Goal: Navigation & Orientation: Find specific page/section

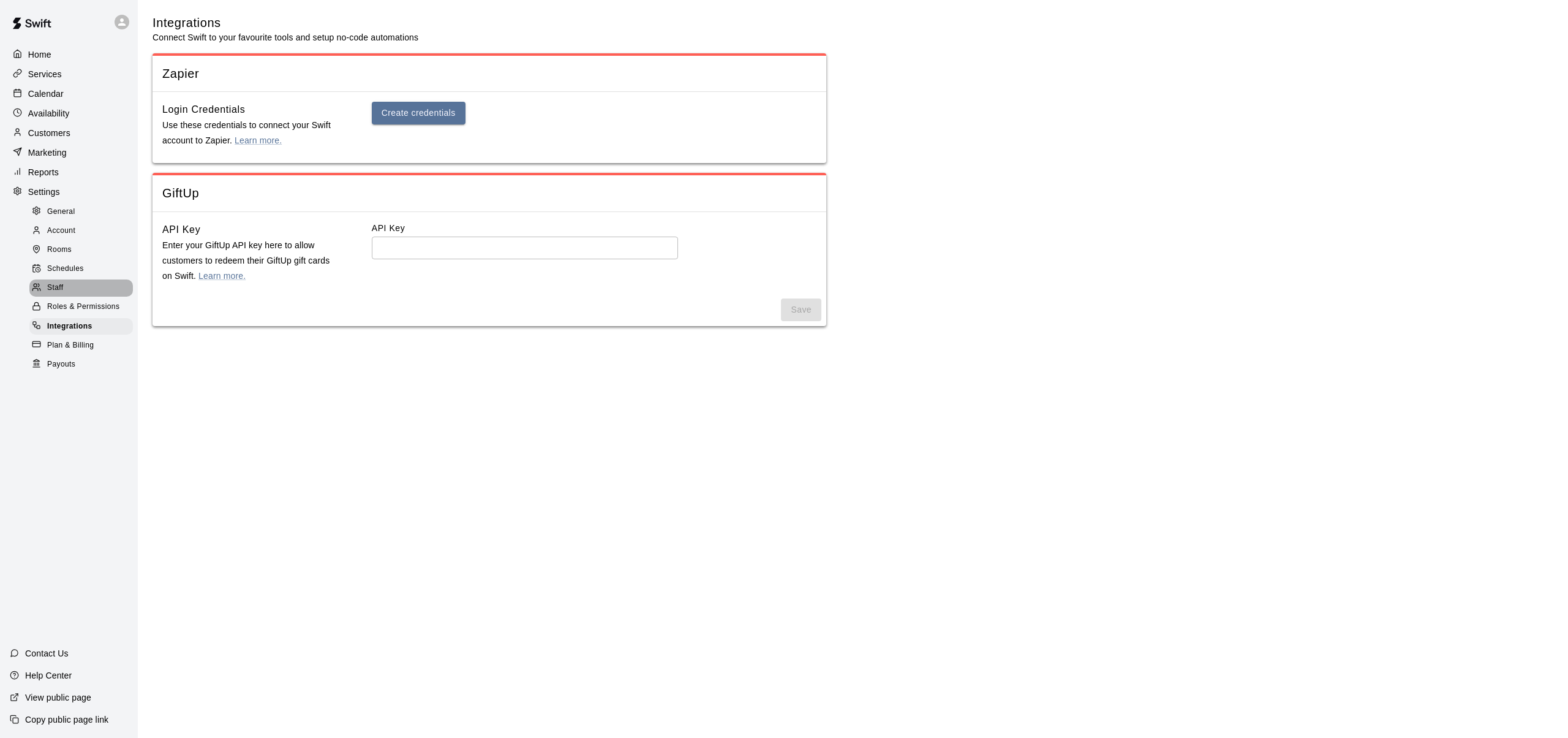
click at [56, 287] on span "Staff" at bounding box center [55, 288] width 16 height 12
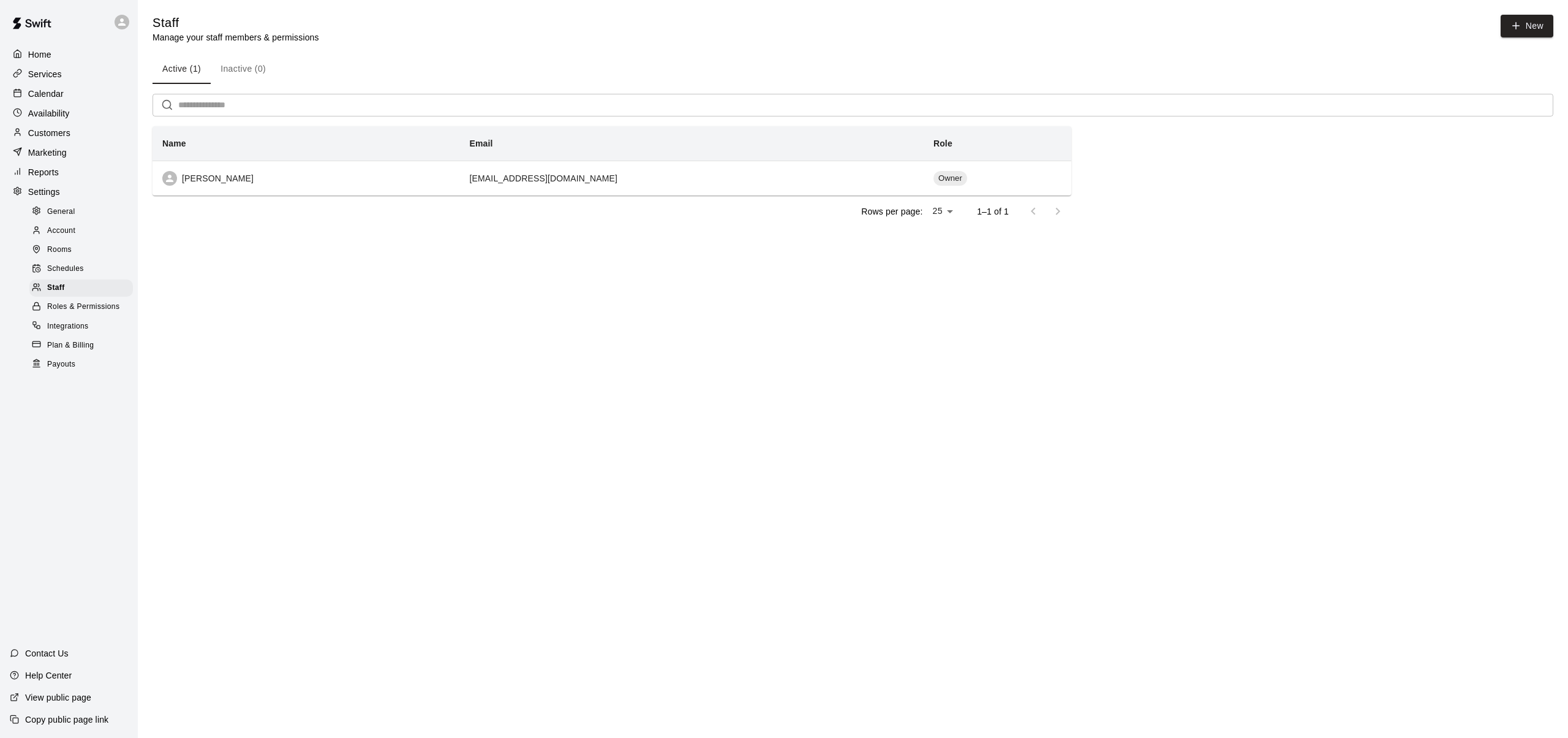
click at [62, 267] on span "Schedules" at bounding box center [66, 269] width 37 height 12
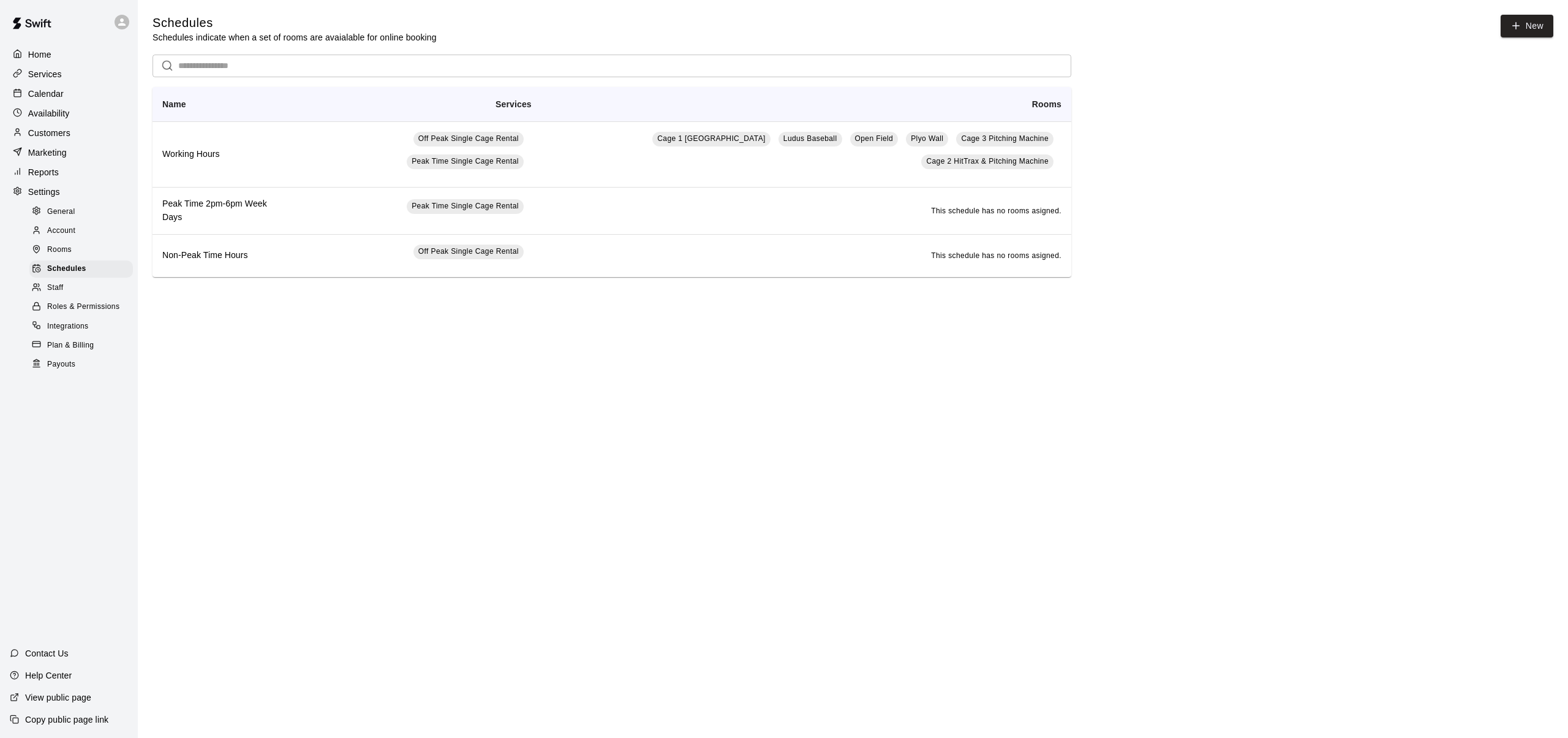
click at [57, 72] on p "Services" at bounding box center [45, 74] width 34 height 12
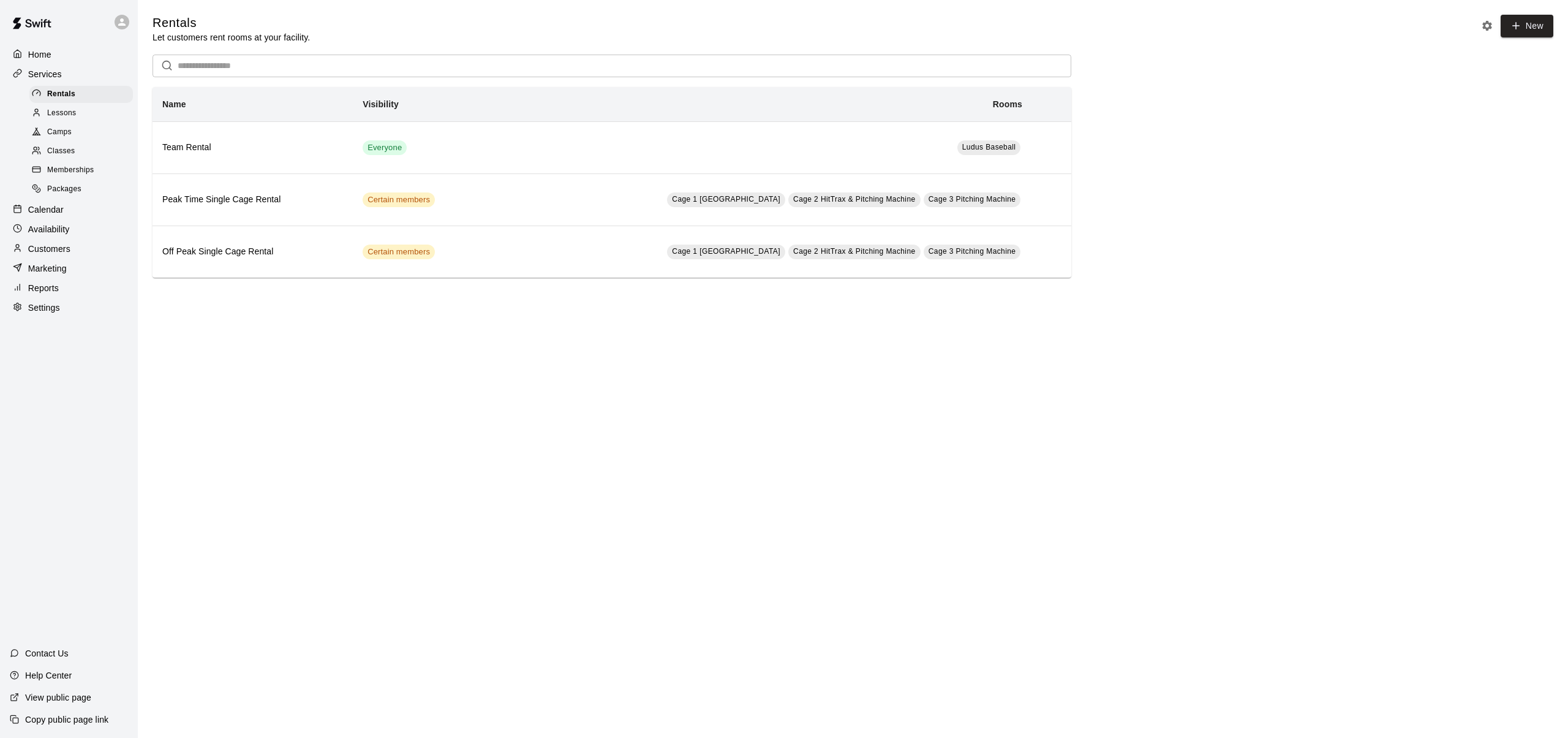
click at [56, 151] on span "Classes" at bounding box center [61, 151] width 28 height 12
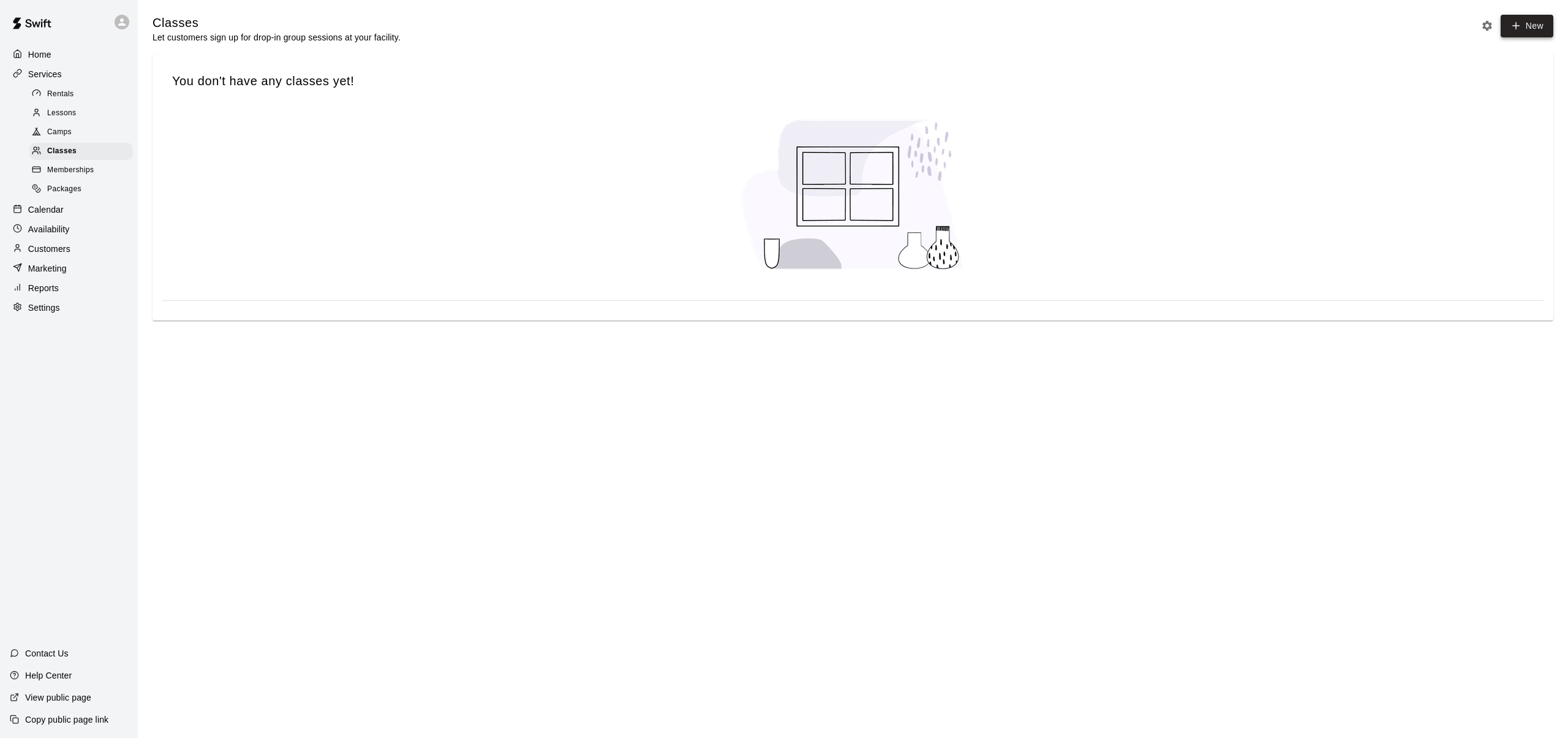
click at [1530, 20] on button "New" at bounding box center [1527, 26] width 53 height 23
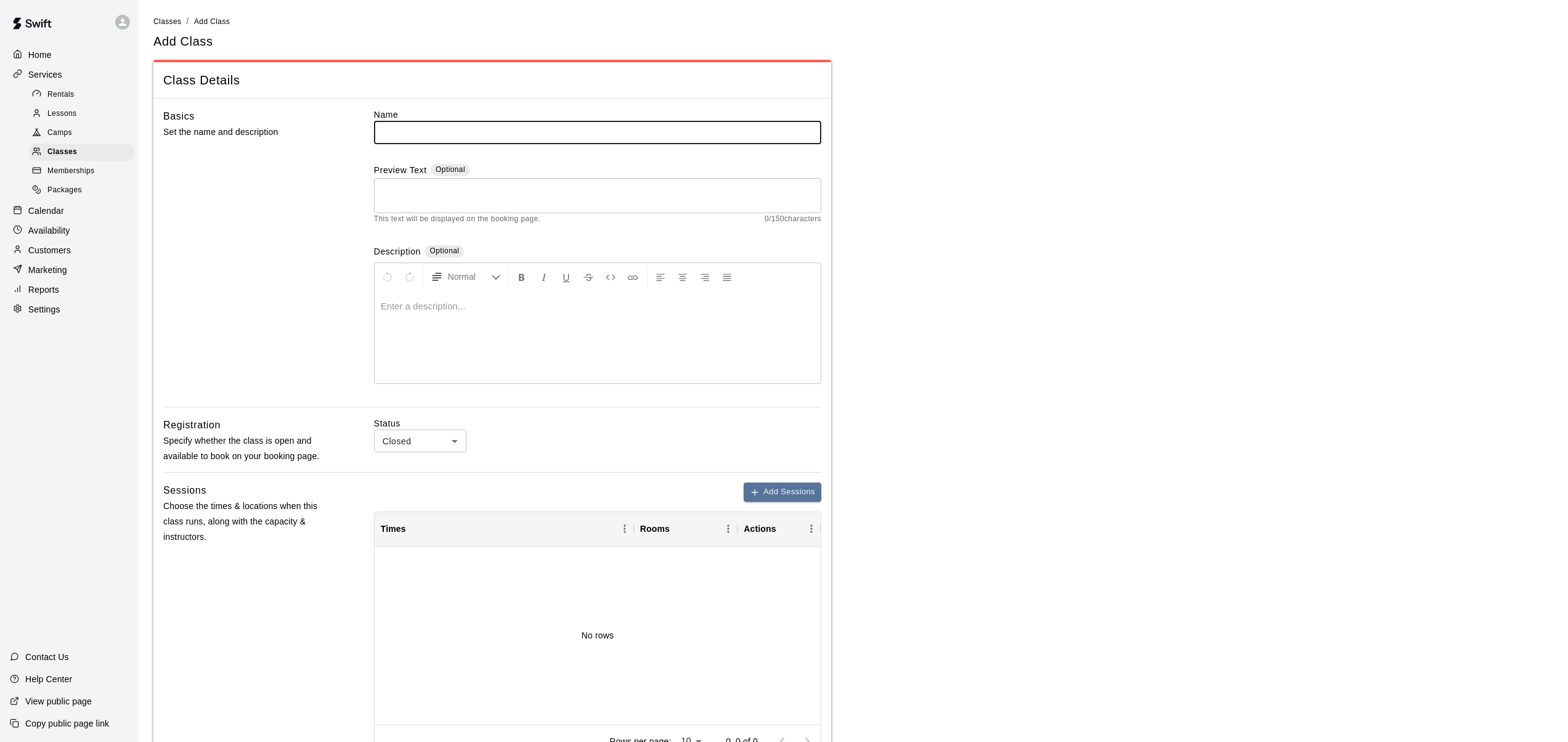
click at [61, 115] on span "Lessons" at bounding box center [62, 114] width 29 height 12
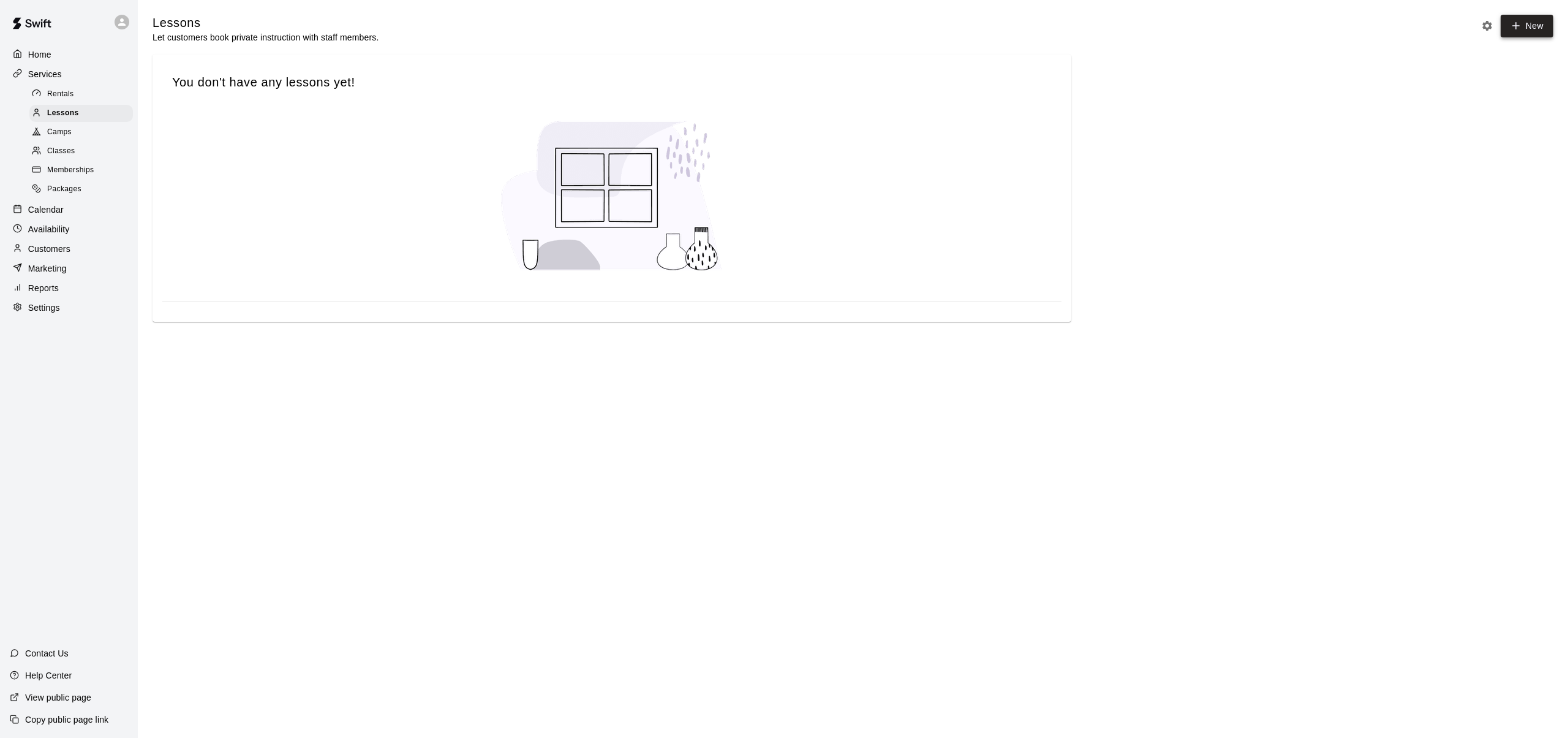
click at [1522, 19] on link "New" at bounding box center [1527, 26] width 53 height 23
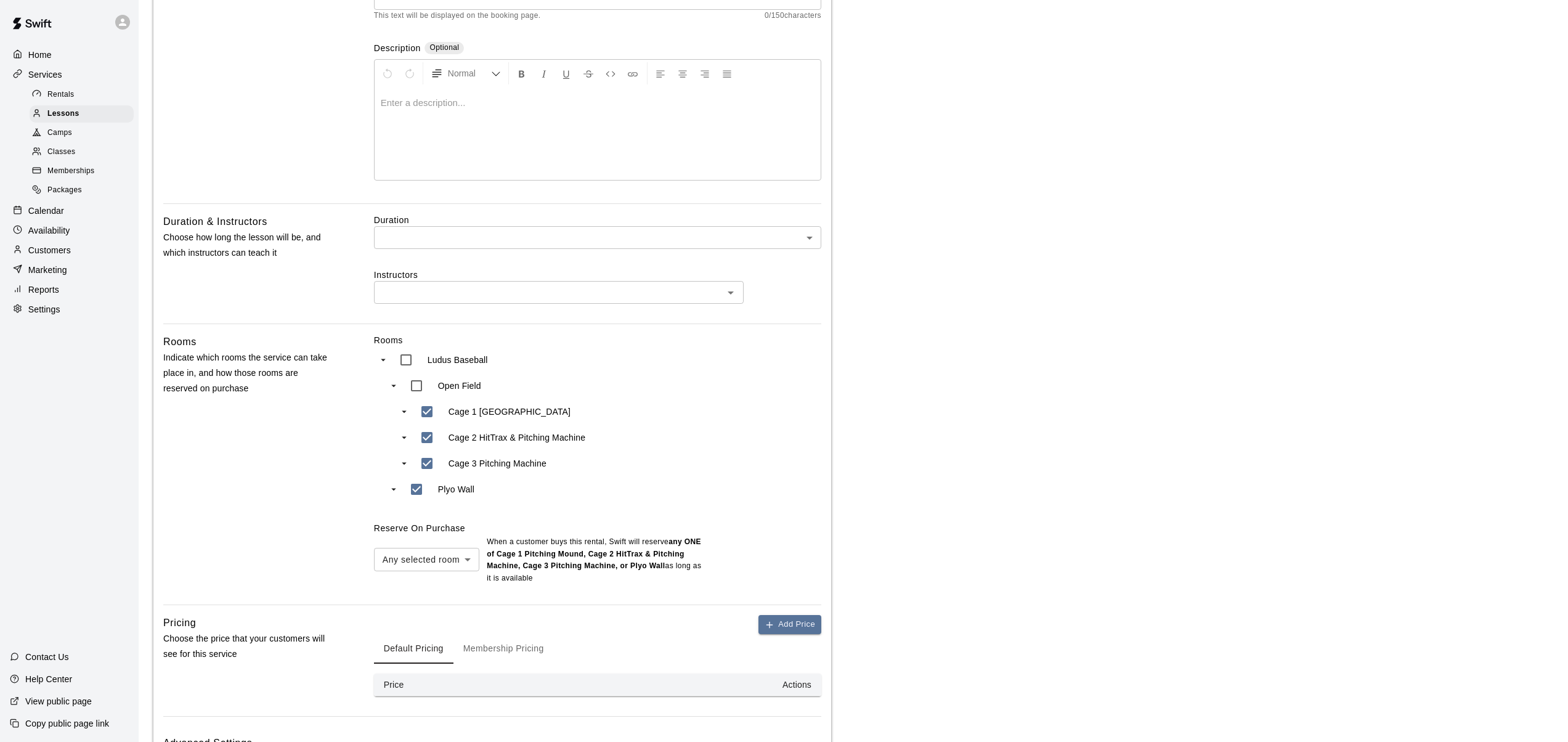
scroll to position [205, 0]
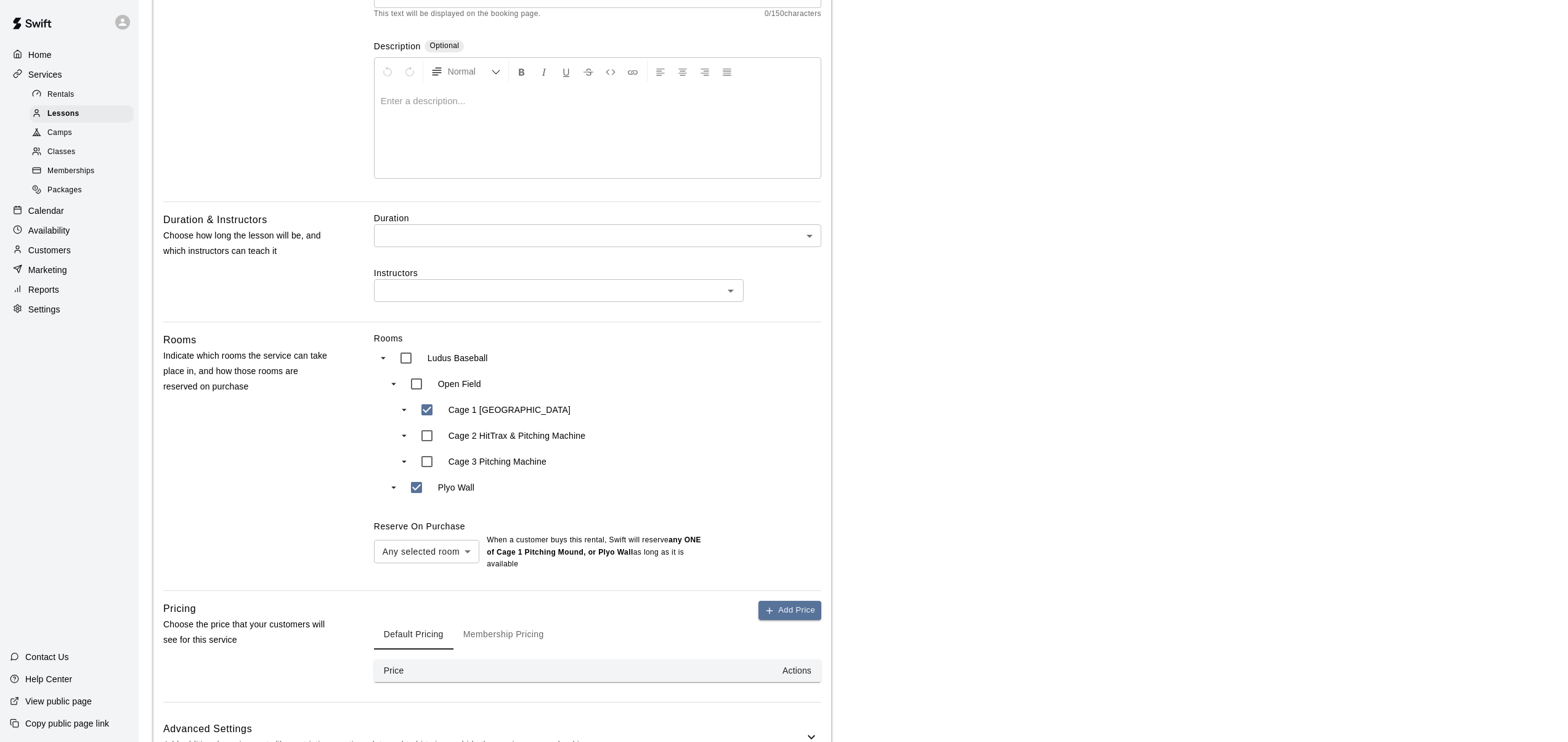
type input "***"
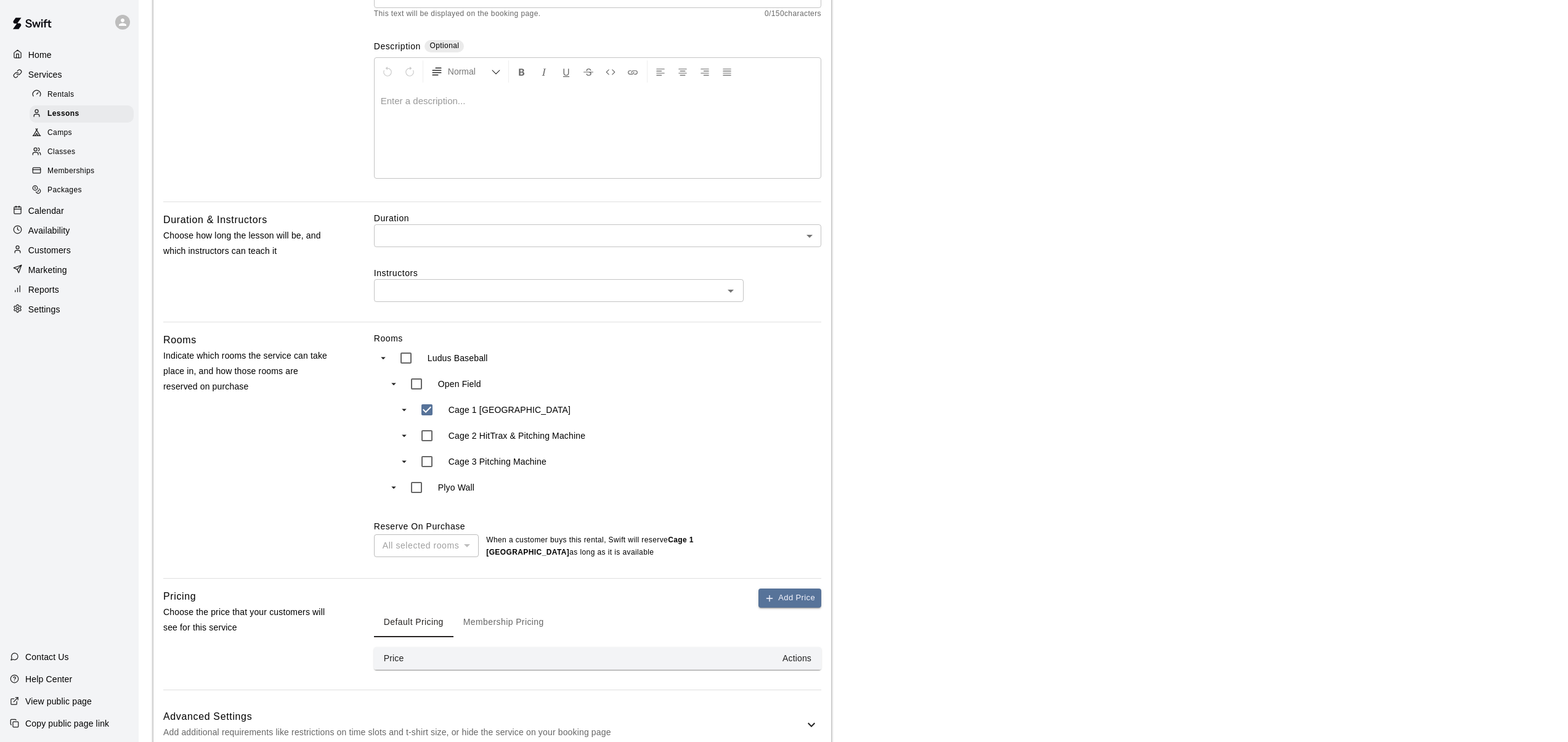
click at [731, 289] on icon "Open" at bounding box center [730, 291] width 15 height 15
click at [731, 291] on icon "Close" at bounding box center [731, 291] width 6 height 3
click at [730, 290] on icon "Open" at bounding box center [731, 292] width 6 height 3
click at [730, 291] on icon "Close" at bounding box center [731, 291] width 6 height 3
click at [808, 234] on body "Home Services Rentals Lessons Camps Classes Memberships Packages Calendar Avail…" at bounding box center [788, 305] width 1577 height 1022
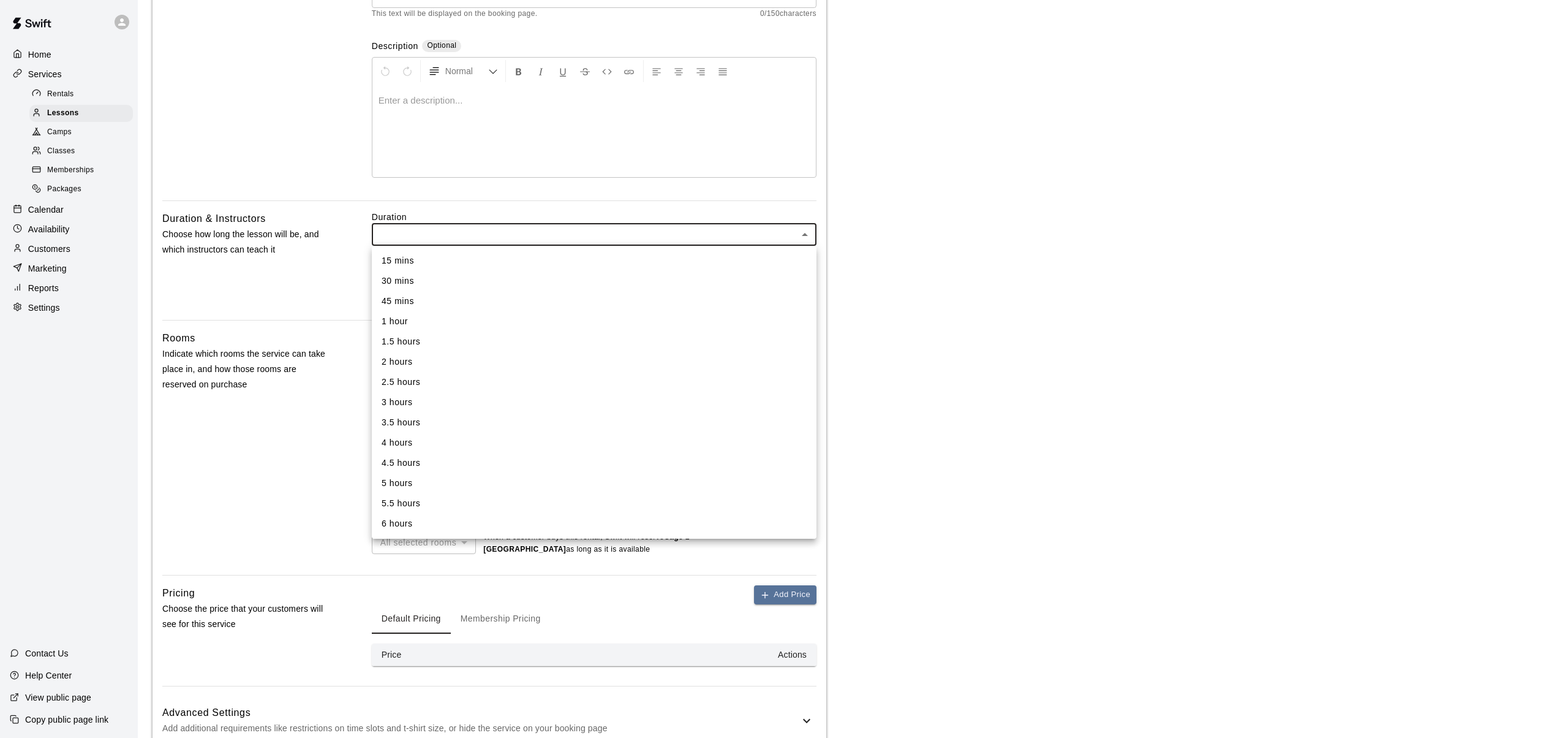
click at [395, 318] on li "1 hour" at bounding box center [594, 321] width 445 height 20
click at [396, 319] on li "1 hour" at bounding box center [594, 321] width 445 height 20
type input "**"
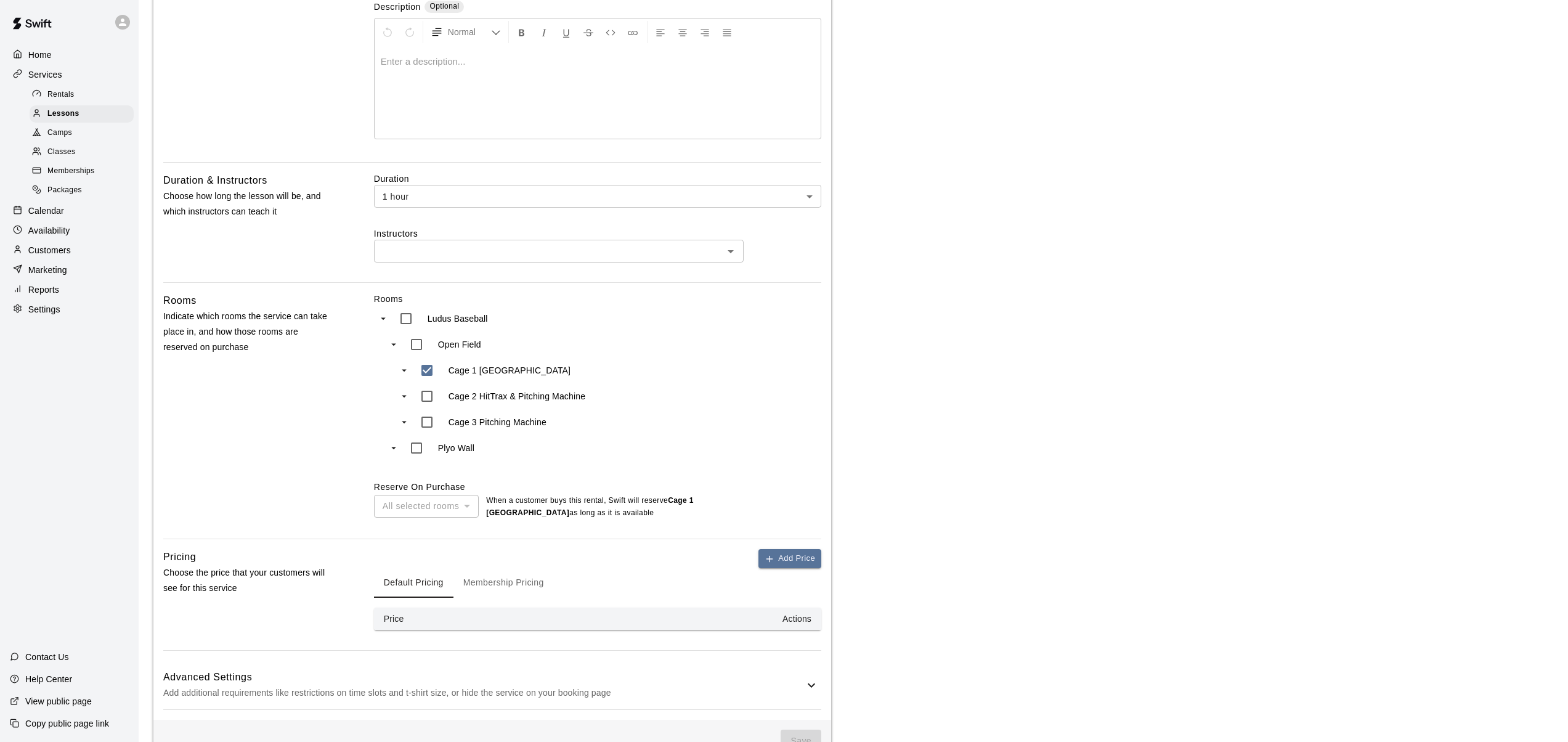
scroll to position [280, 0]
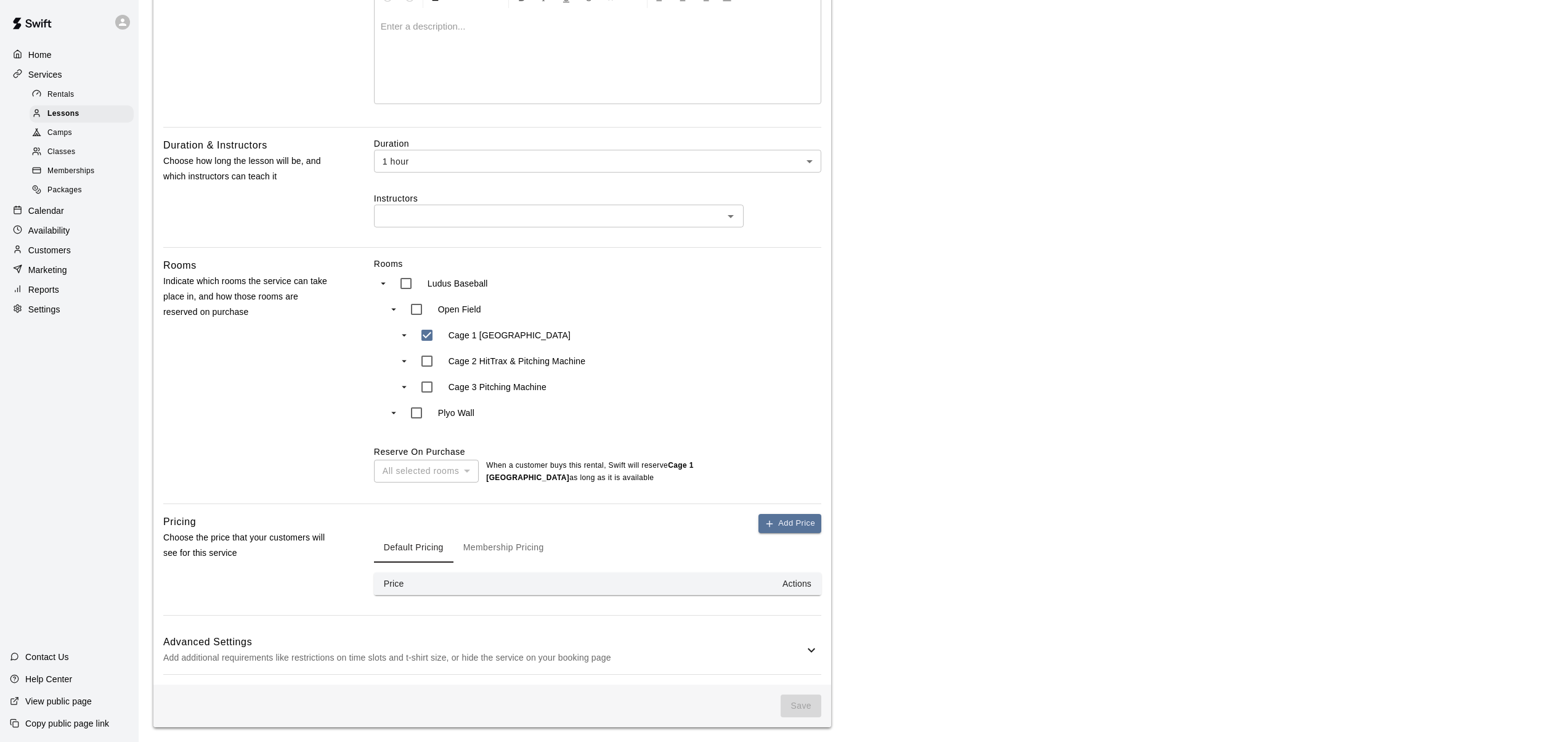
click at [501, 545] on button "Membership Pricing" at bounding box center [504, 548] width 100 height 29
click at [416, 586] on th "Price" at bounding box center [436, 584] width 123 height 23
click at [399, 588] on th "Price" at bounding box center [436, 584] width 123 height 23
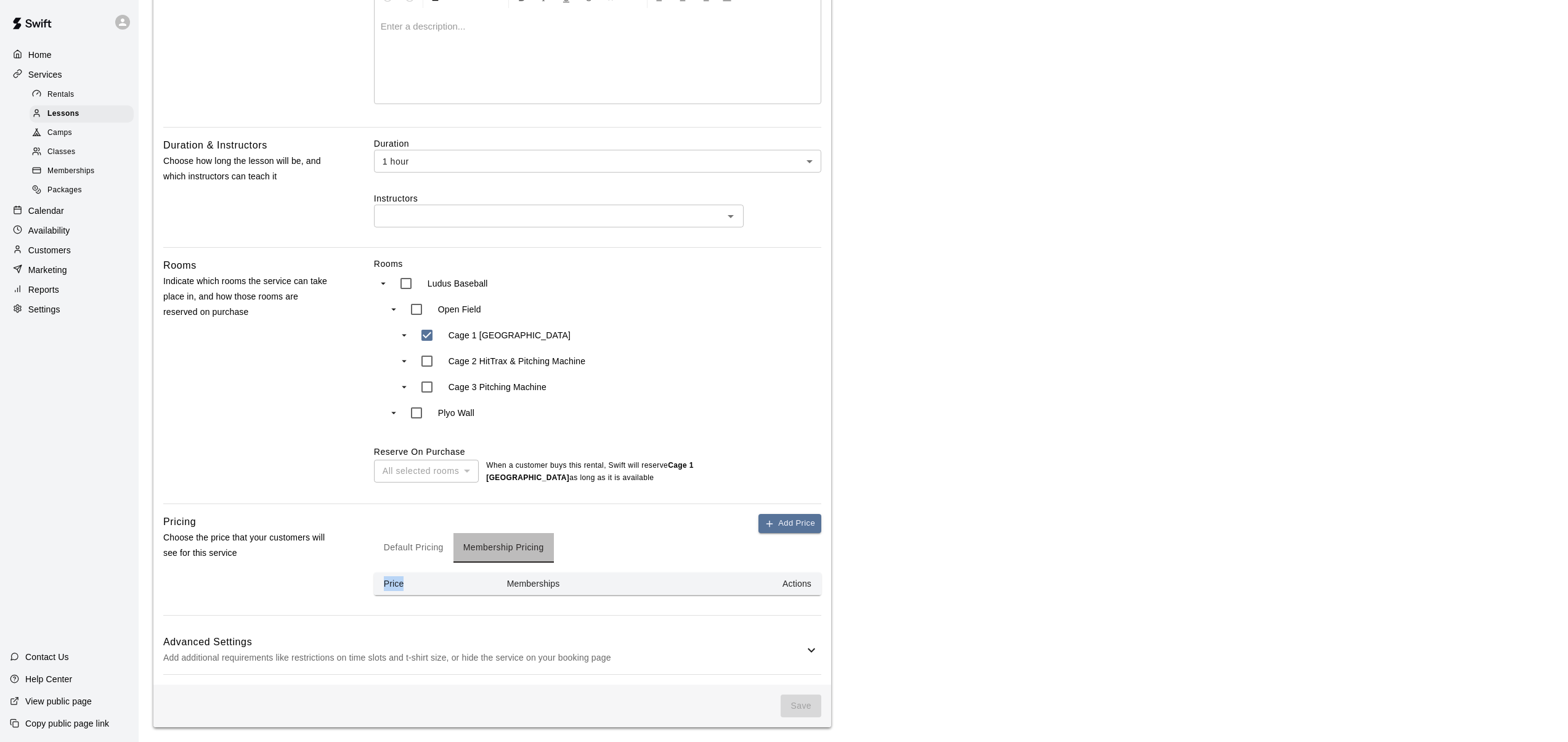
click at [526, 541] on button "Membership Pricing" at bounding box center [504, 548] width 100 height 29
click at [780, 523] on button "Add Price" at bounding box center [790, 523] width 62 height 19
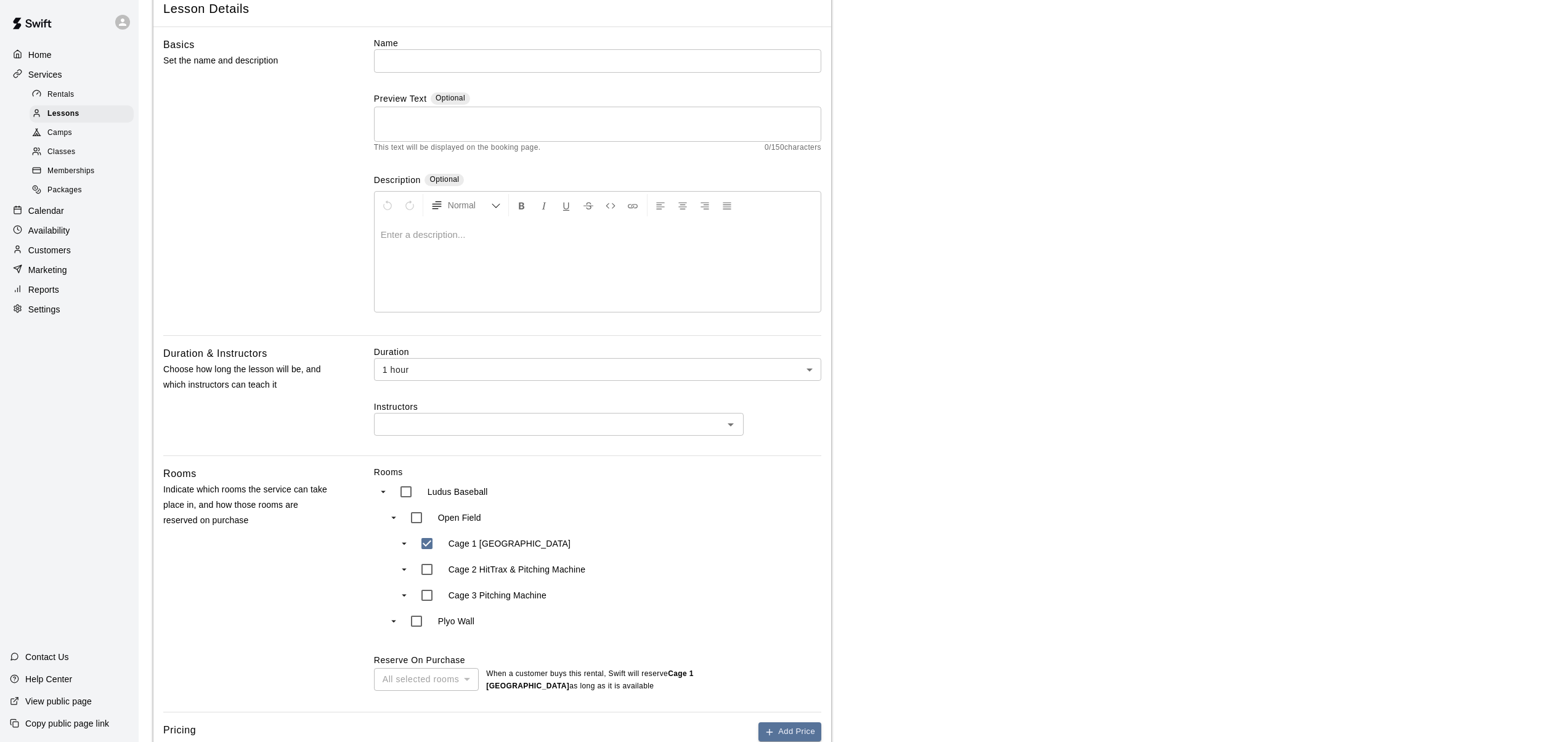
scroll to position [311, 0]
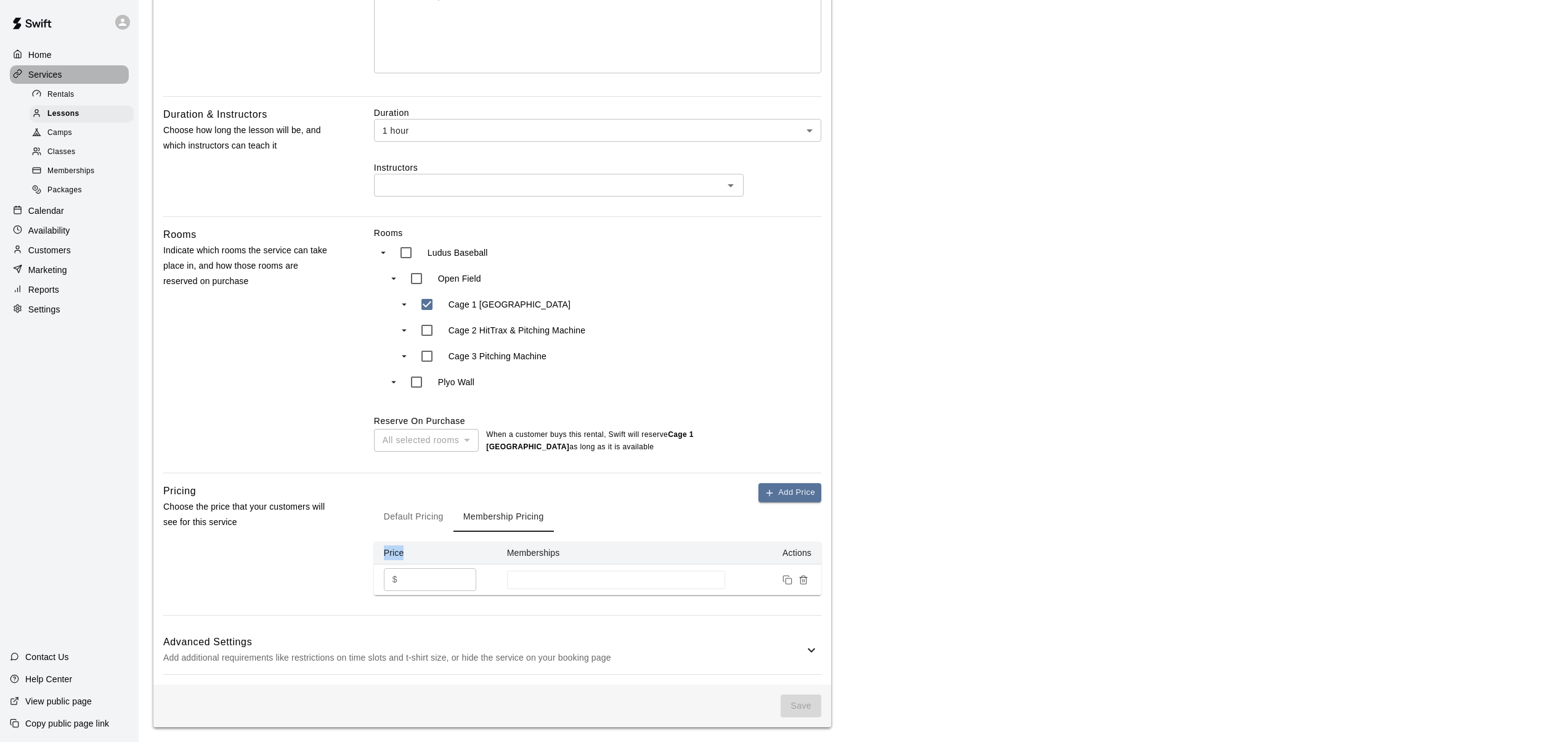
click at [48, 74] on p "Services" at bounding box center [46, 75] width 34 height 12
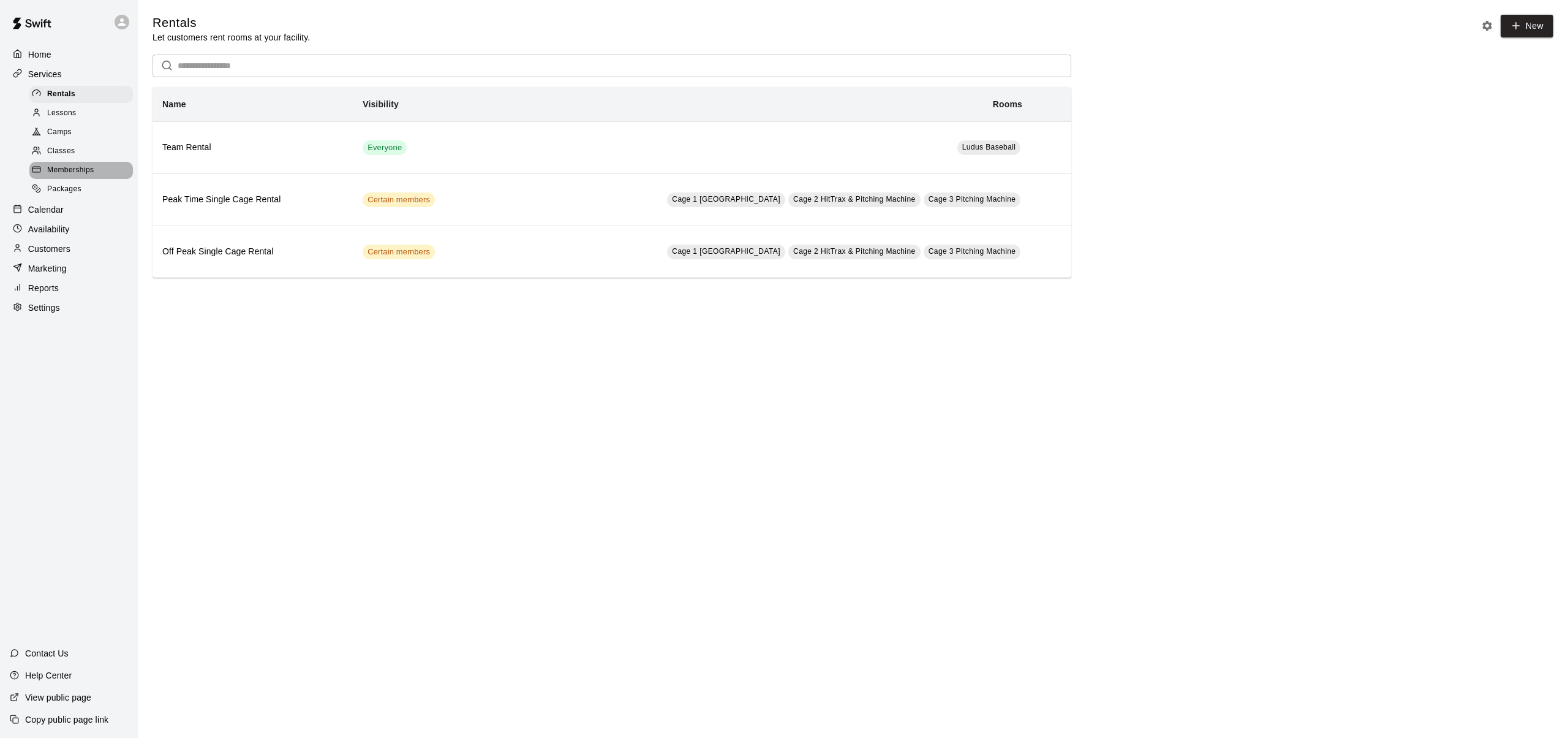
click at [64, 168] on span "Memberships" at bounding box center [71, 170] width 47 height 12
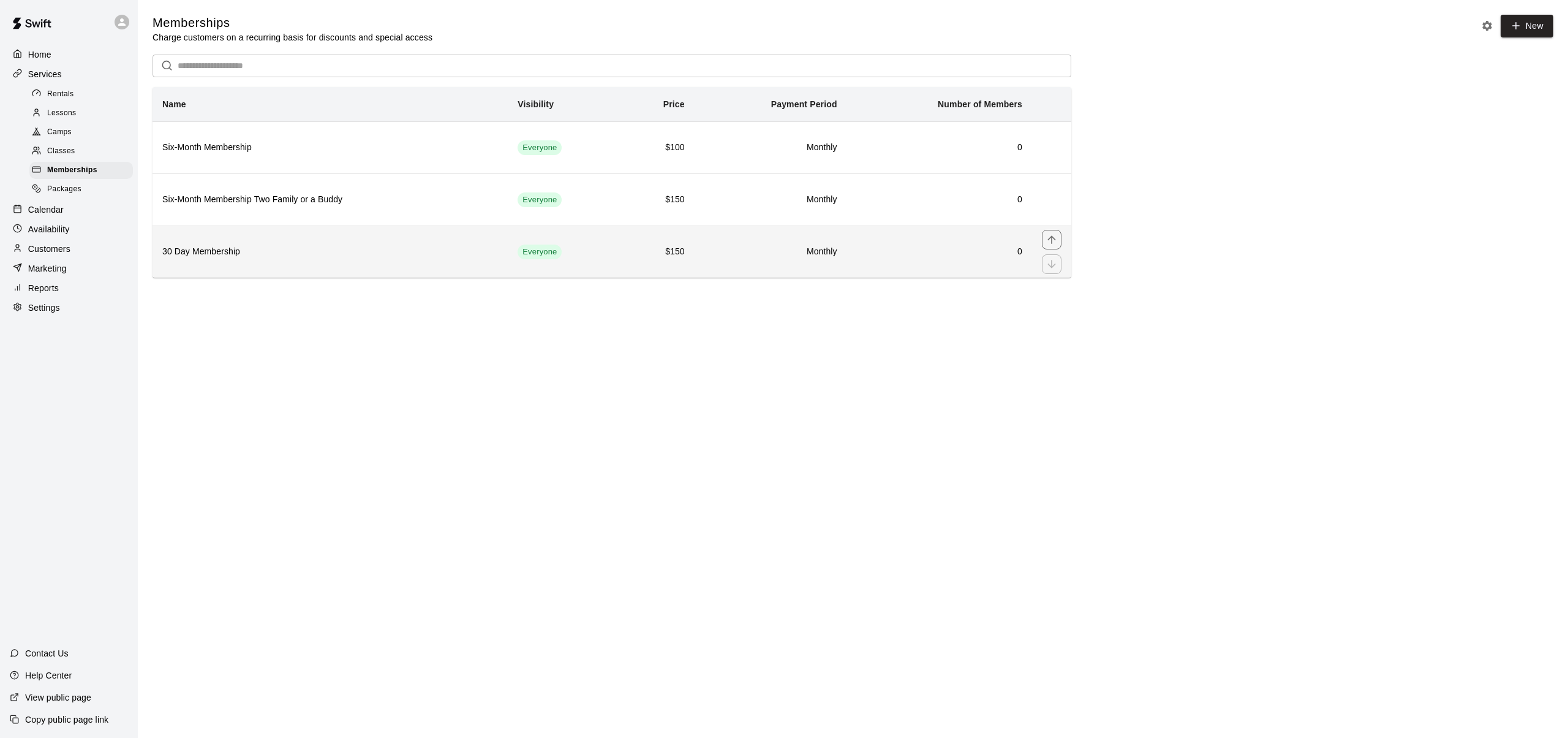
click at [227, 250] on h6 "30 Day Membership" at bounding box center [330, 252] width 336 height 14
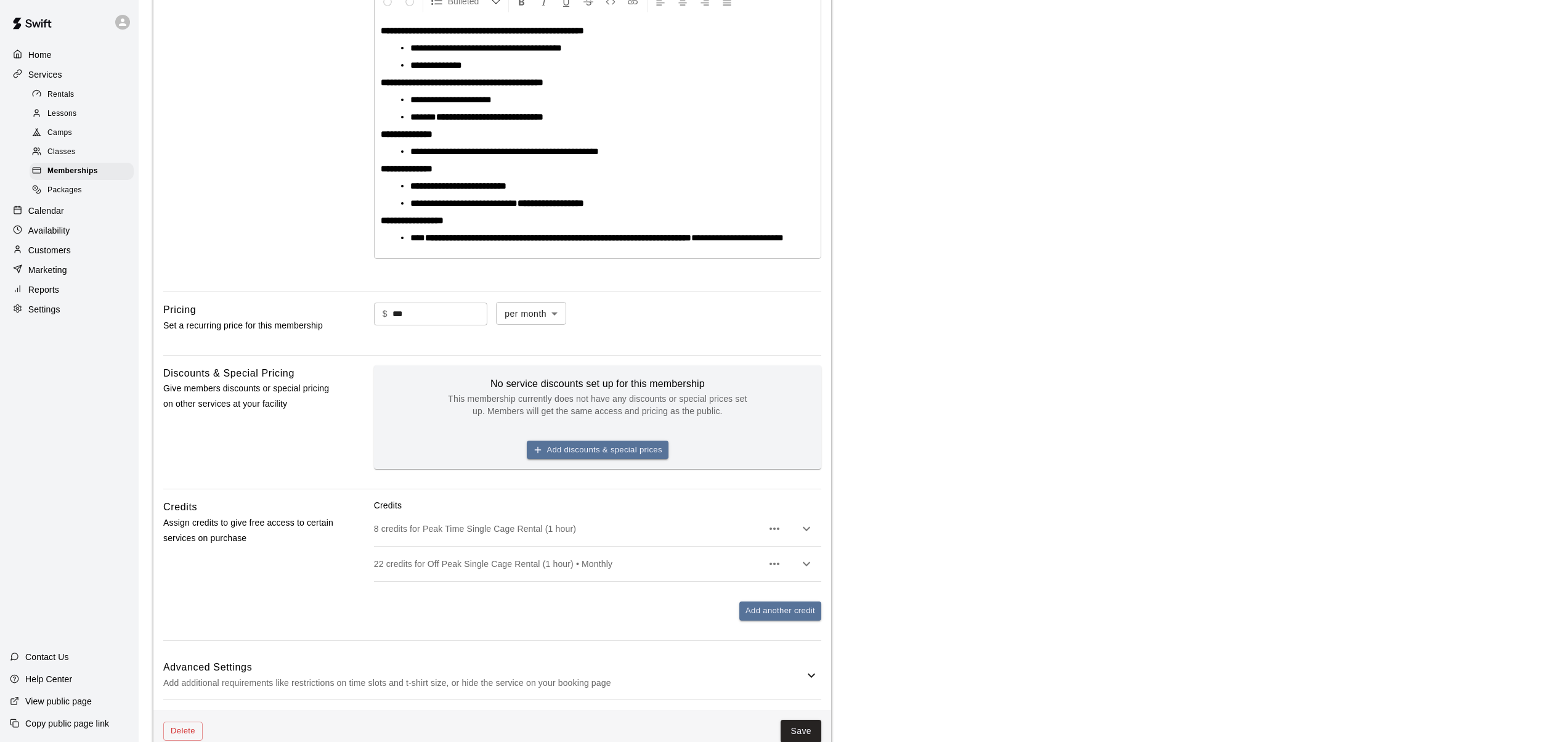
scroll to position [388, 0]
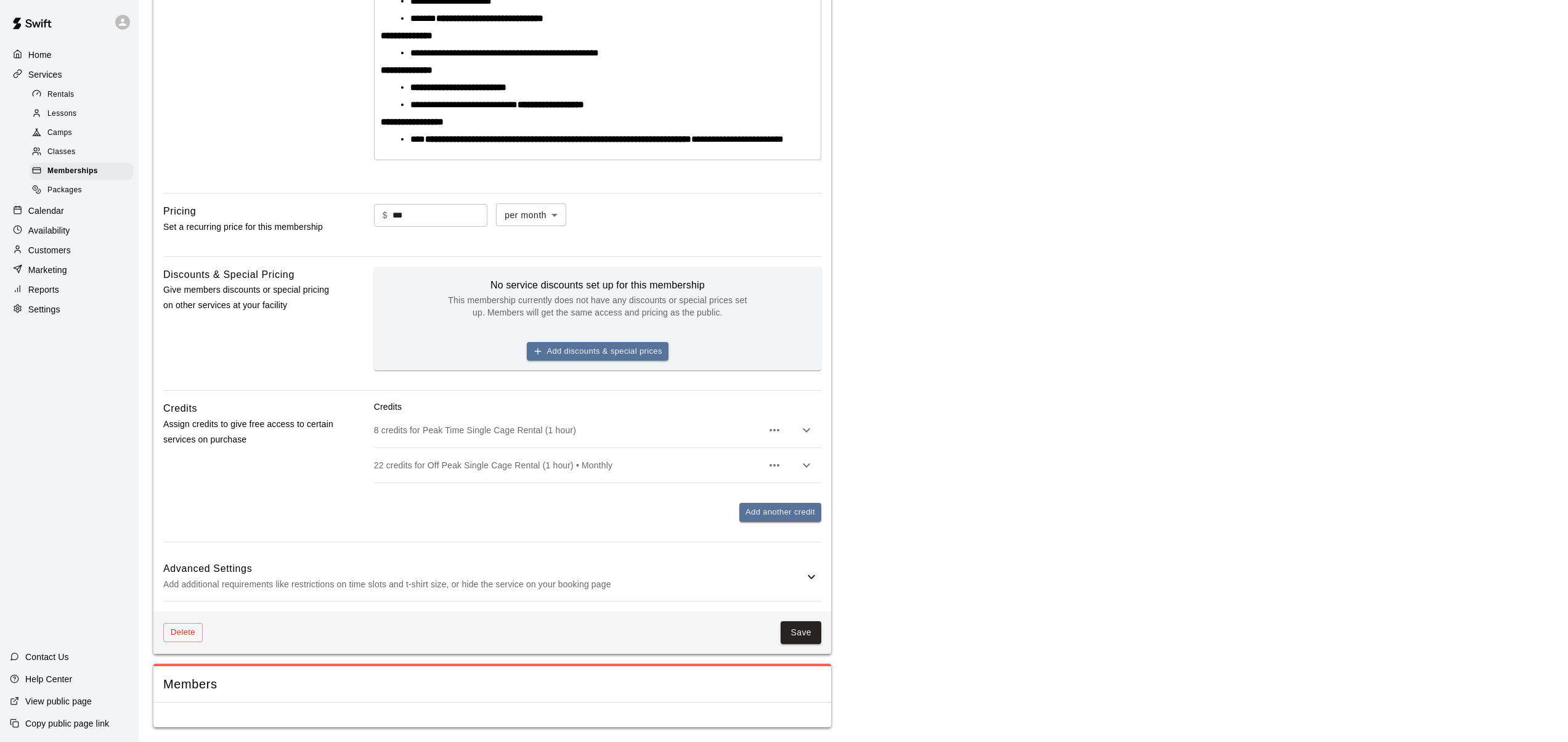
click at [45, 309] on p "Settings" at bounding box center [45, 309] width 32 height 12
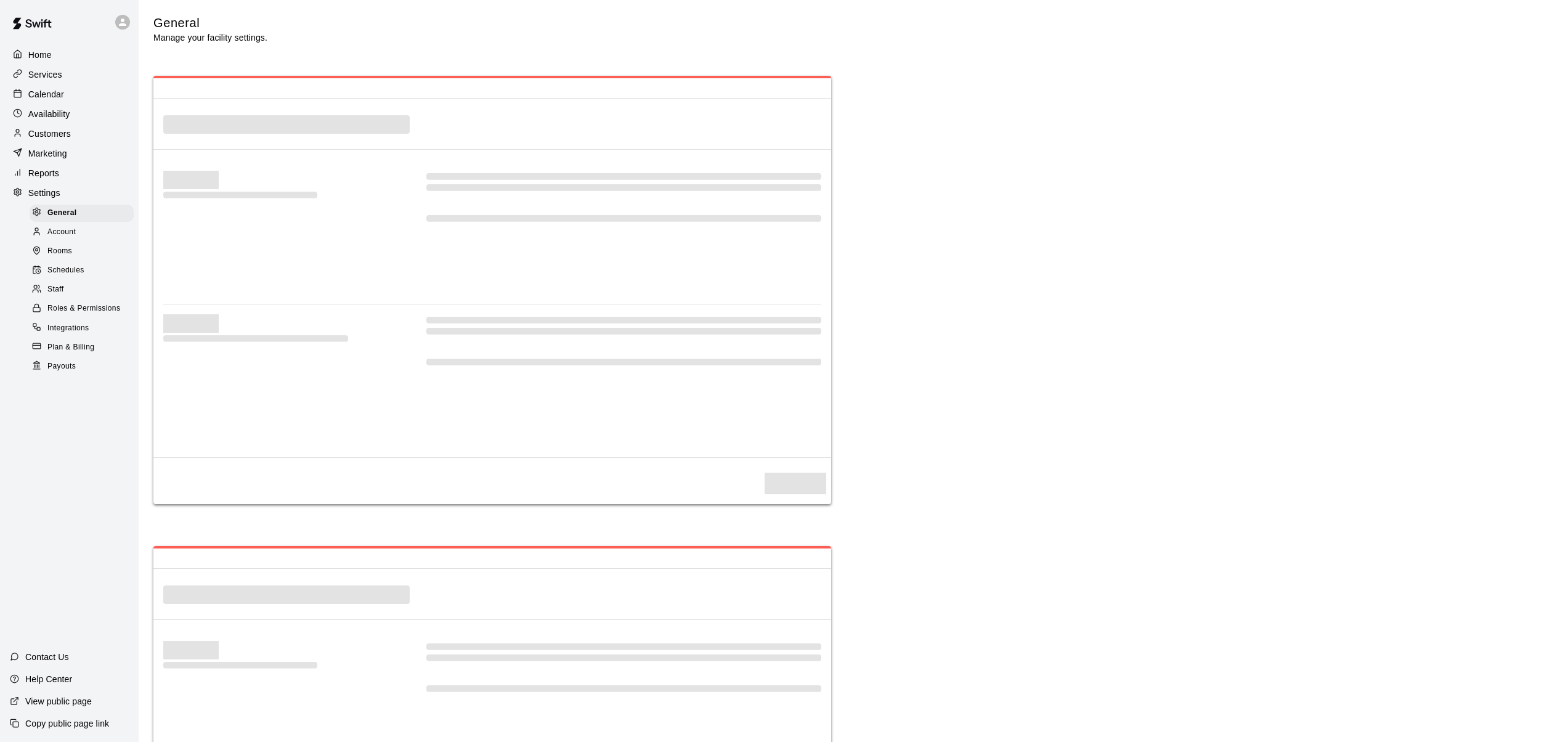
select select "**"
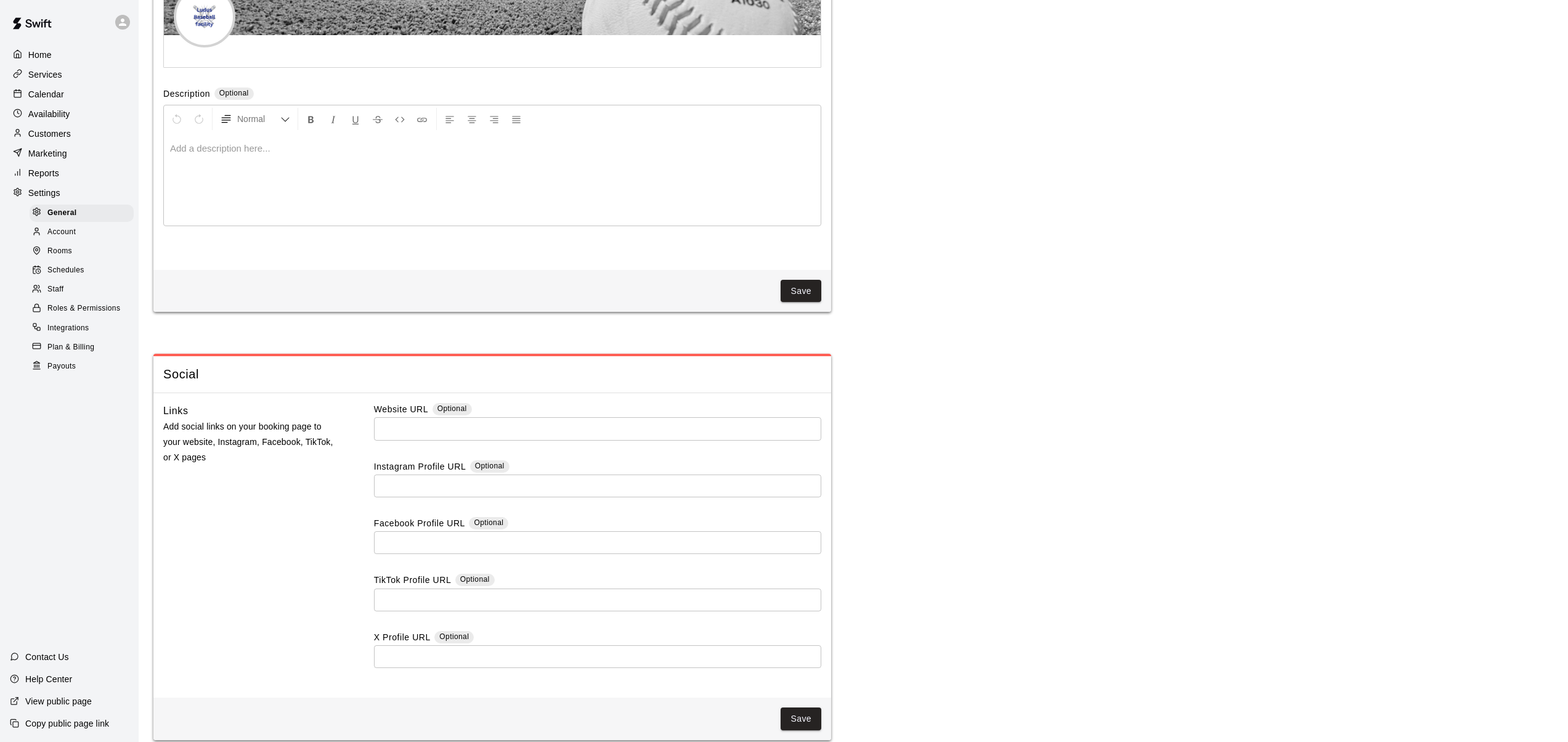
scroll to position [3056, 0]
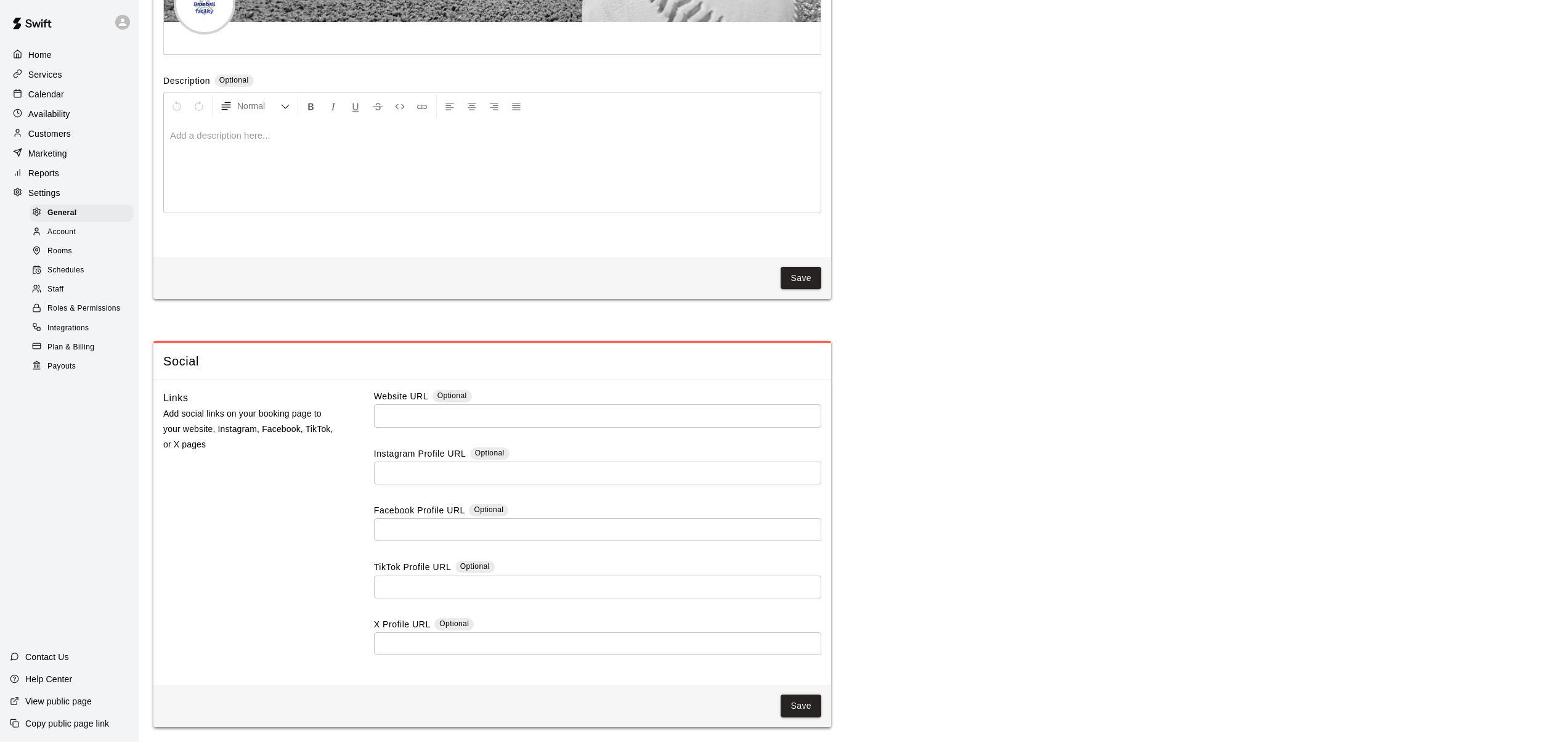
click at [58, 229] on span "Account" at bounding box center [62, 232] width 29 height 12
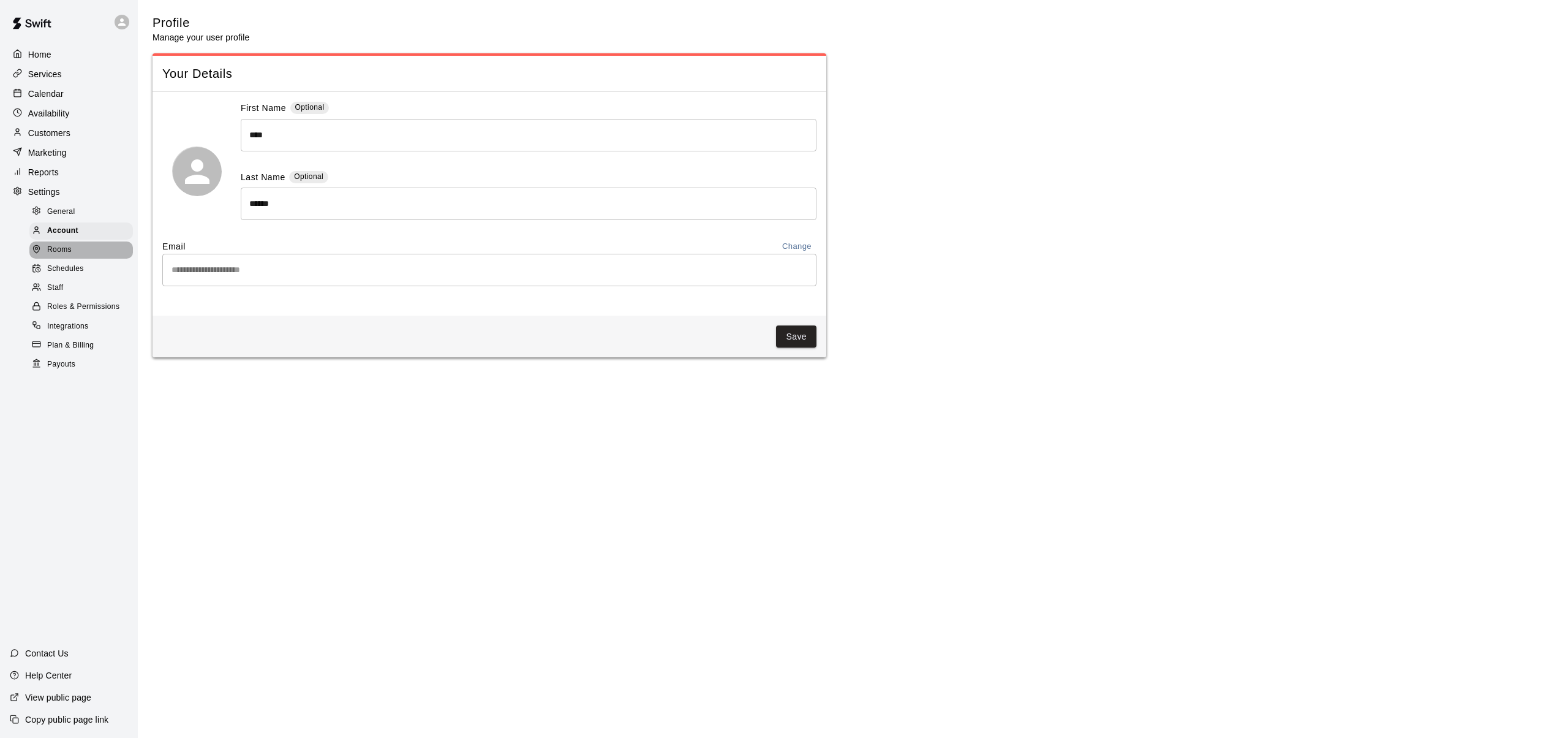
click at [62, 249] on span "Rooms" at bounding box center [60, 250] width 25 height 12
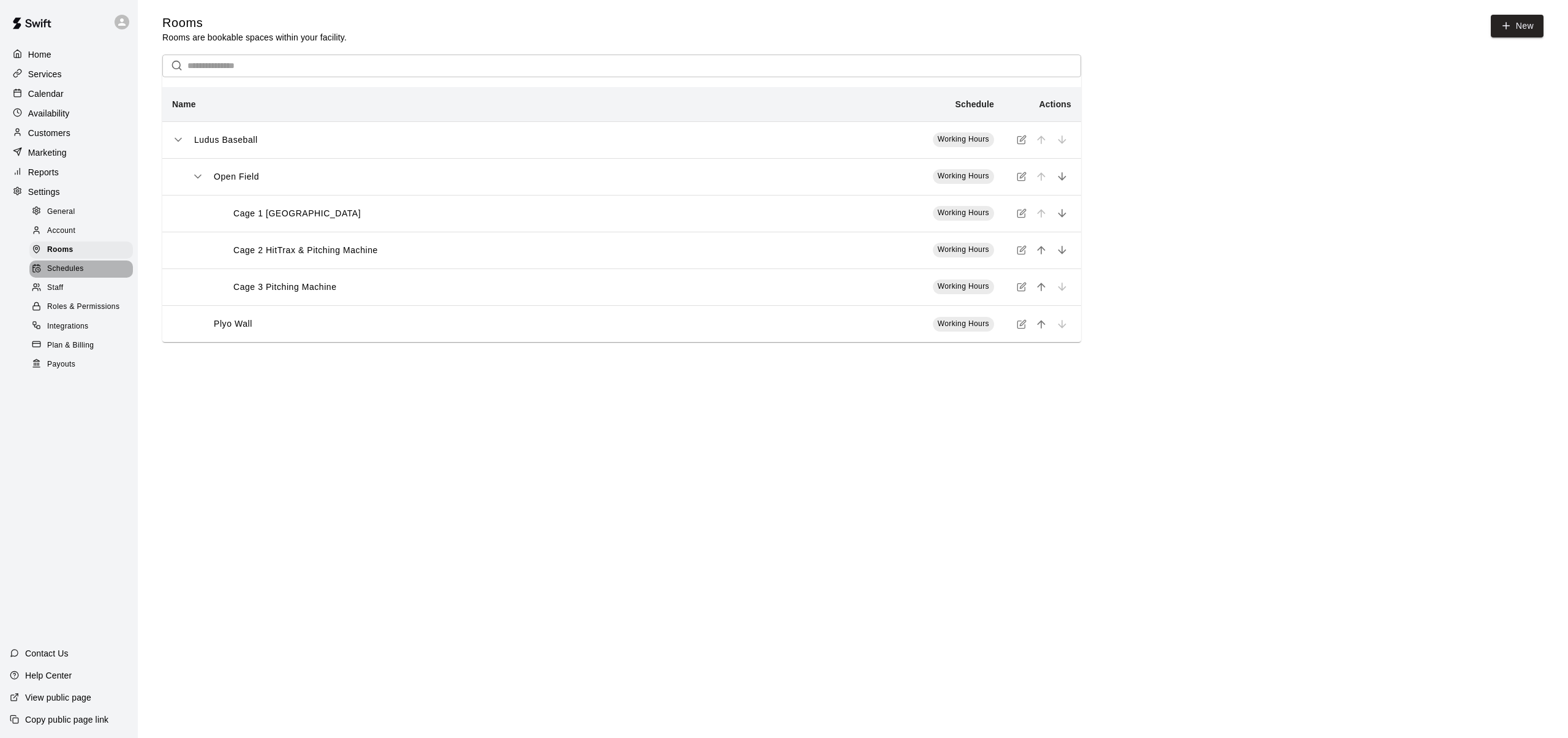
click at [64, 270] on span "Schedules" at bounding box center [66, 269] width 37 height 12
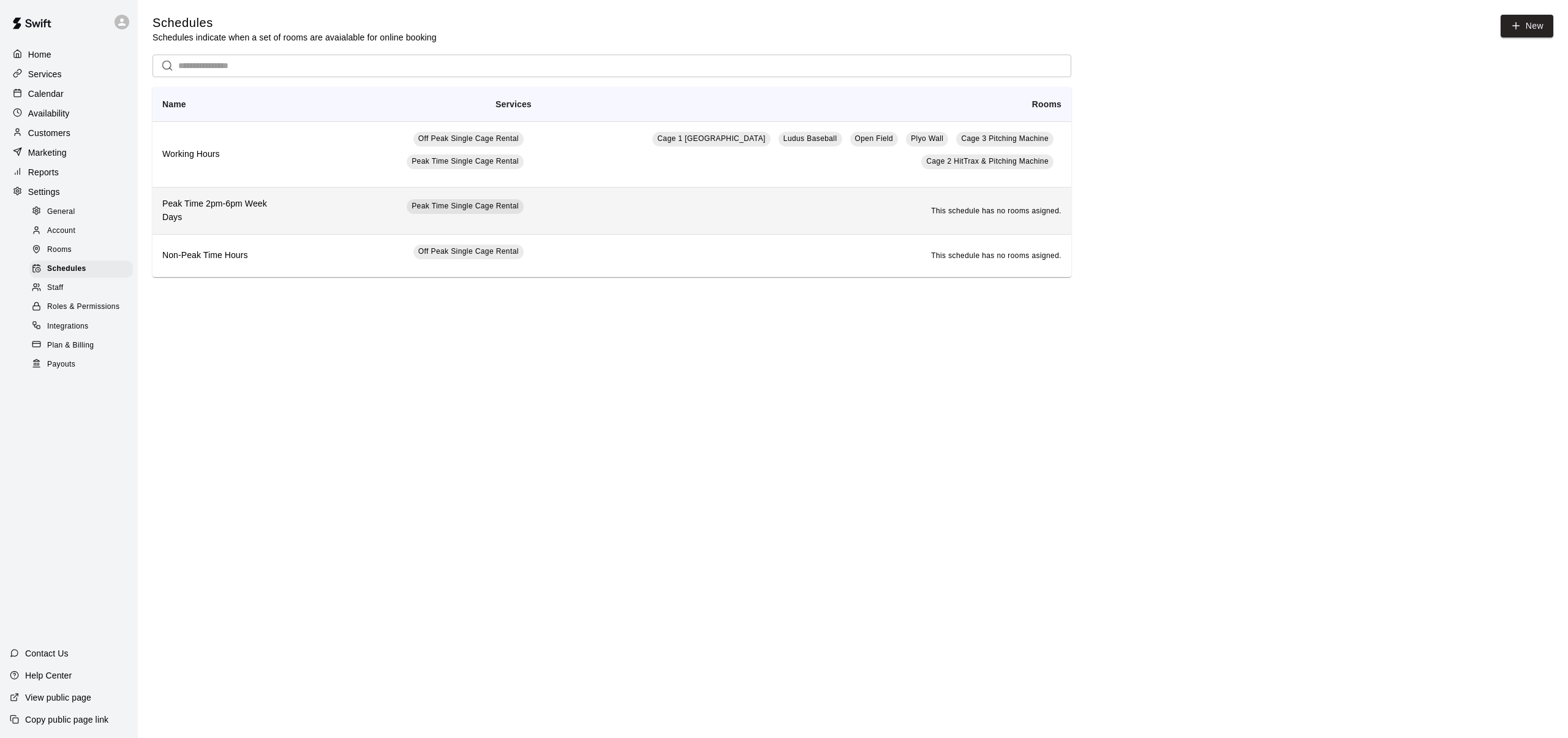
click at [199, 212] on h6 "Peak Time 2pm-6pm Week Days" at bounding box center [221, 210] width 117 height 27
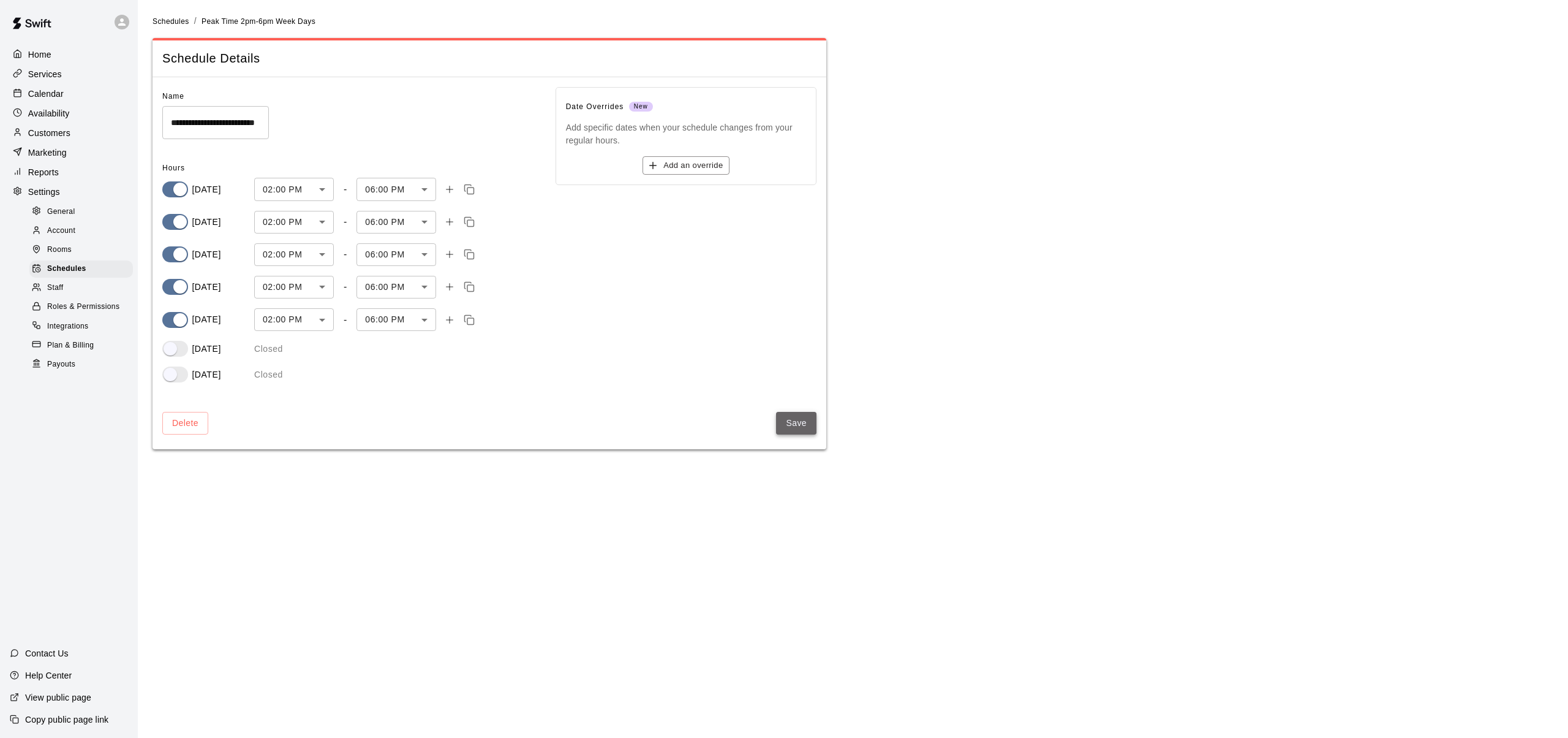
click at [791, 428] on button "Save" at bounding box center [796, 423] width 41 height 23
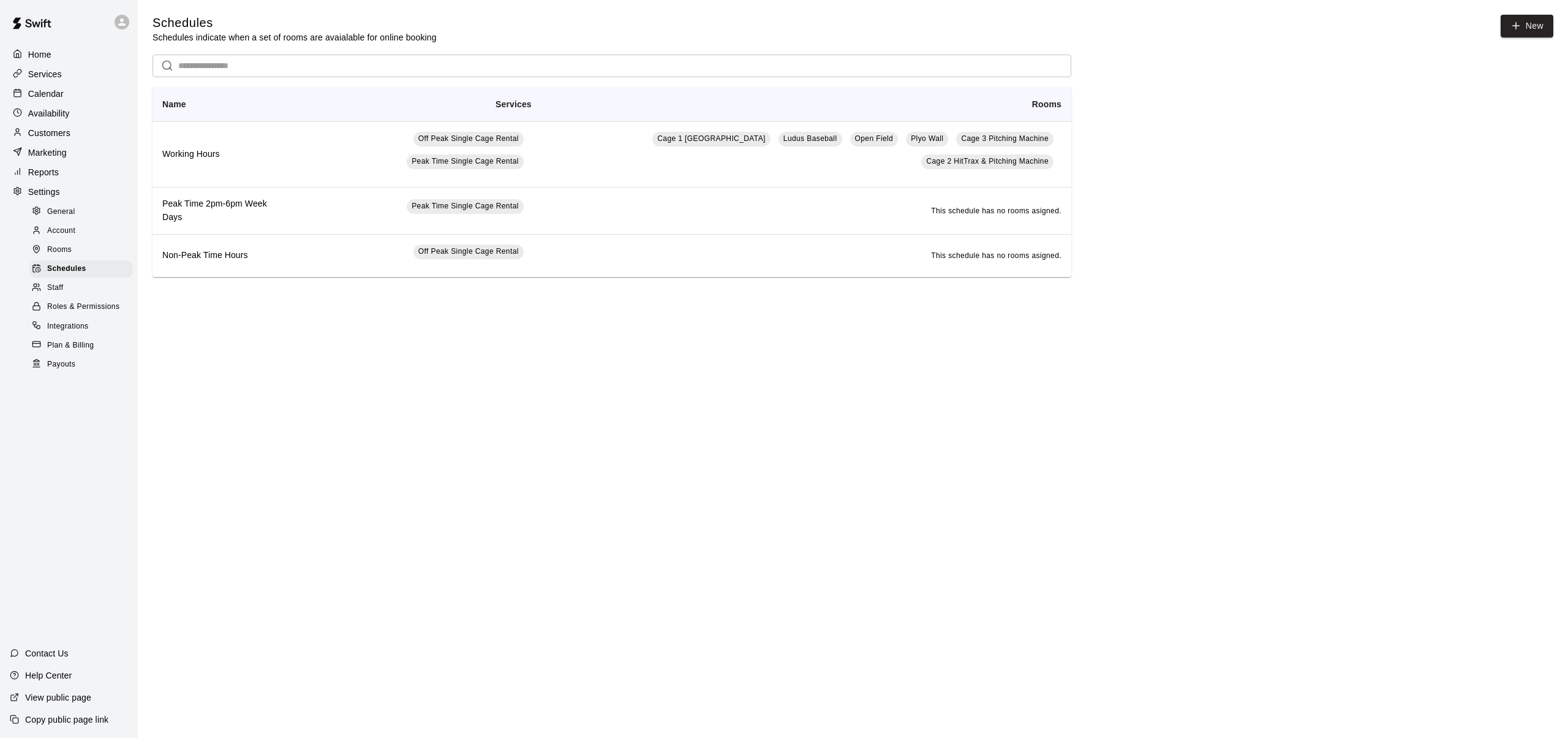
click at [65, 249] on span "Rooms" at bounding box center [60, 250] width 25 height 12
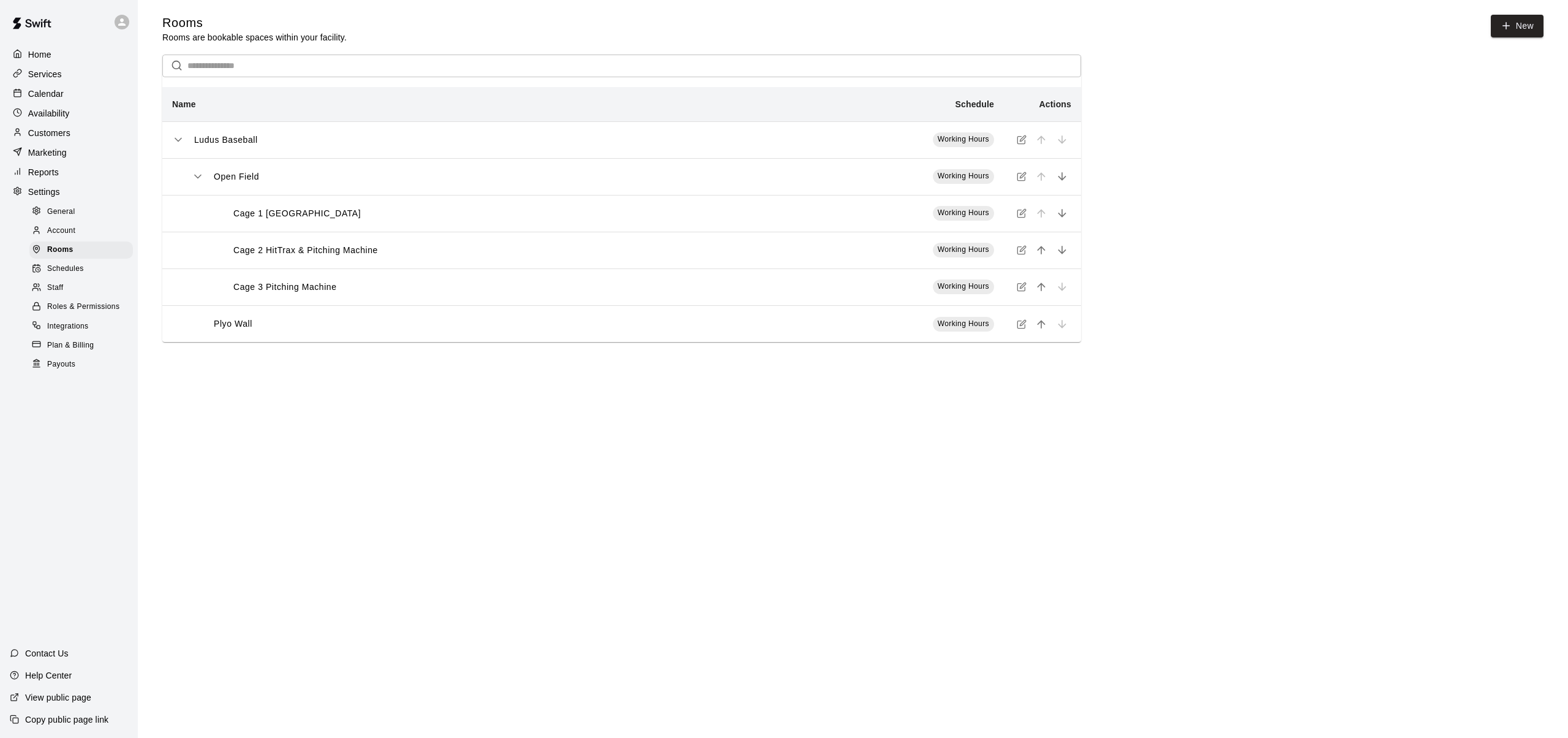
click at [62, 207] on span "General" at bounding box center [61, 212] width 28 height 12
select select "**"
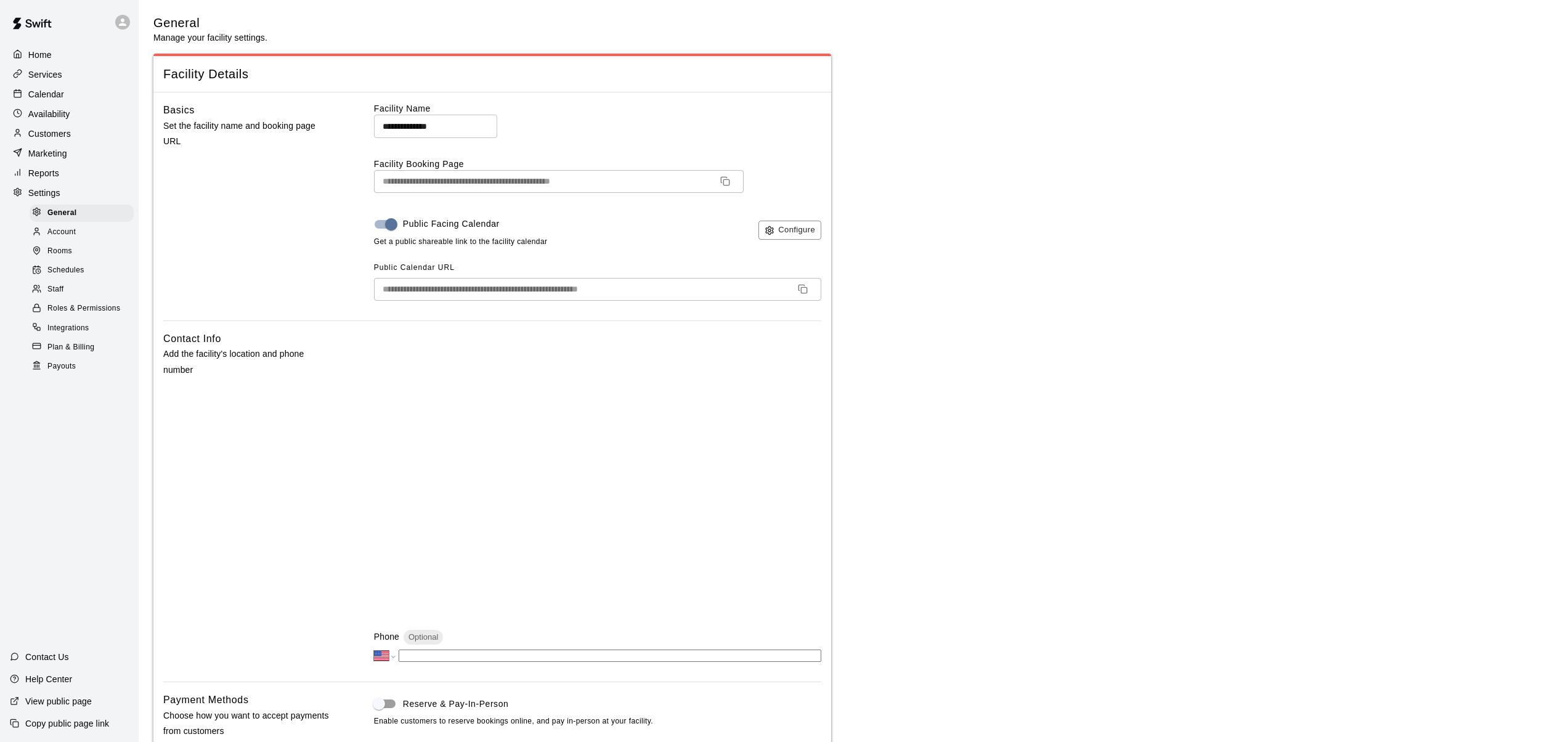
click at [53, 193] on p "Settings" at bounding box center [45, 193] width 32 height 12
click at [38, 173] on p "Reports" at bounding box center [44, 174] width 31 height 12
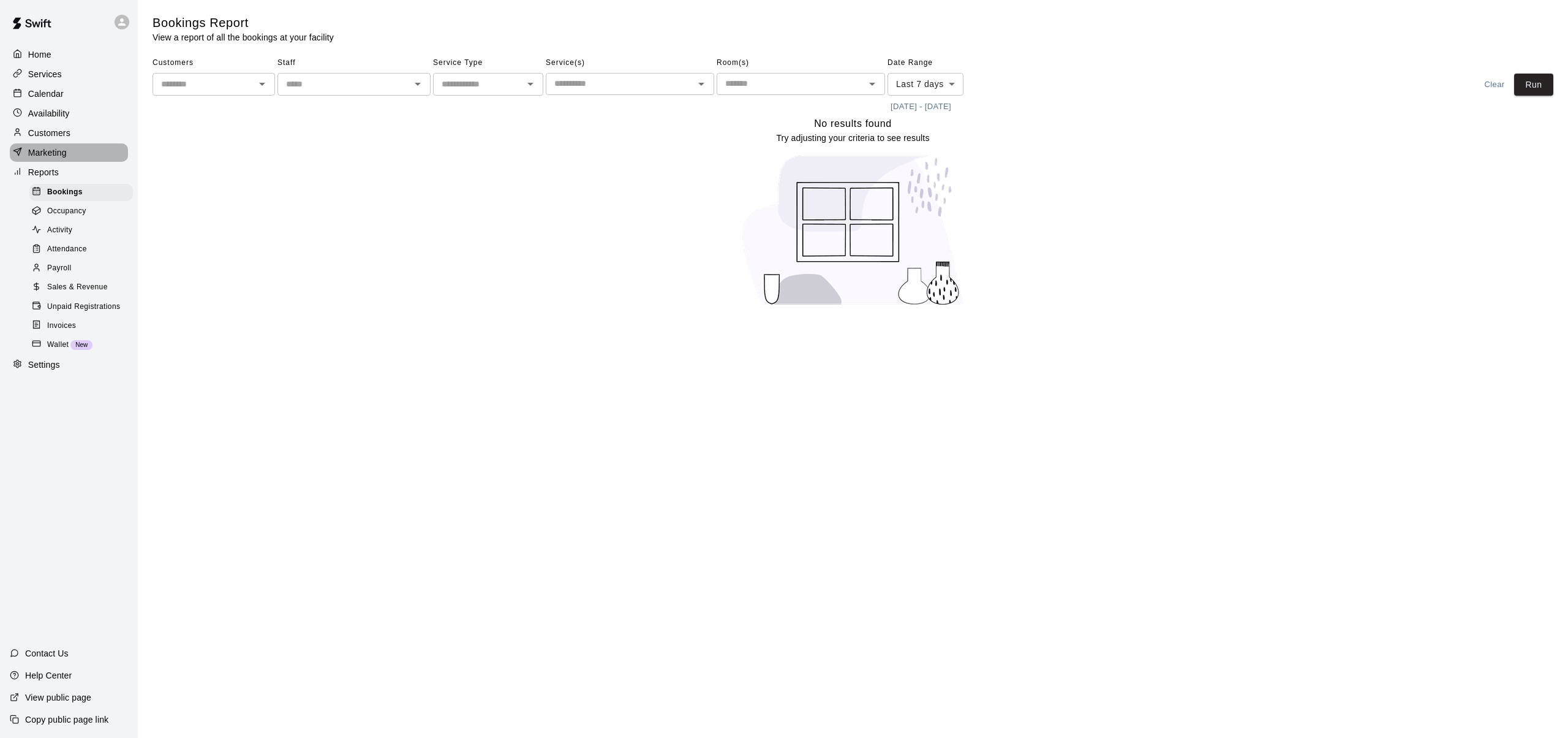
click at [37, 147] on p "Marketing" at bounding box center [48, 153] width 38 height 12
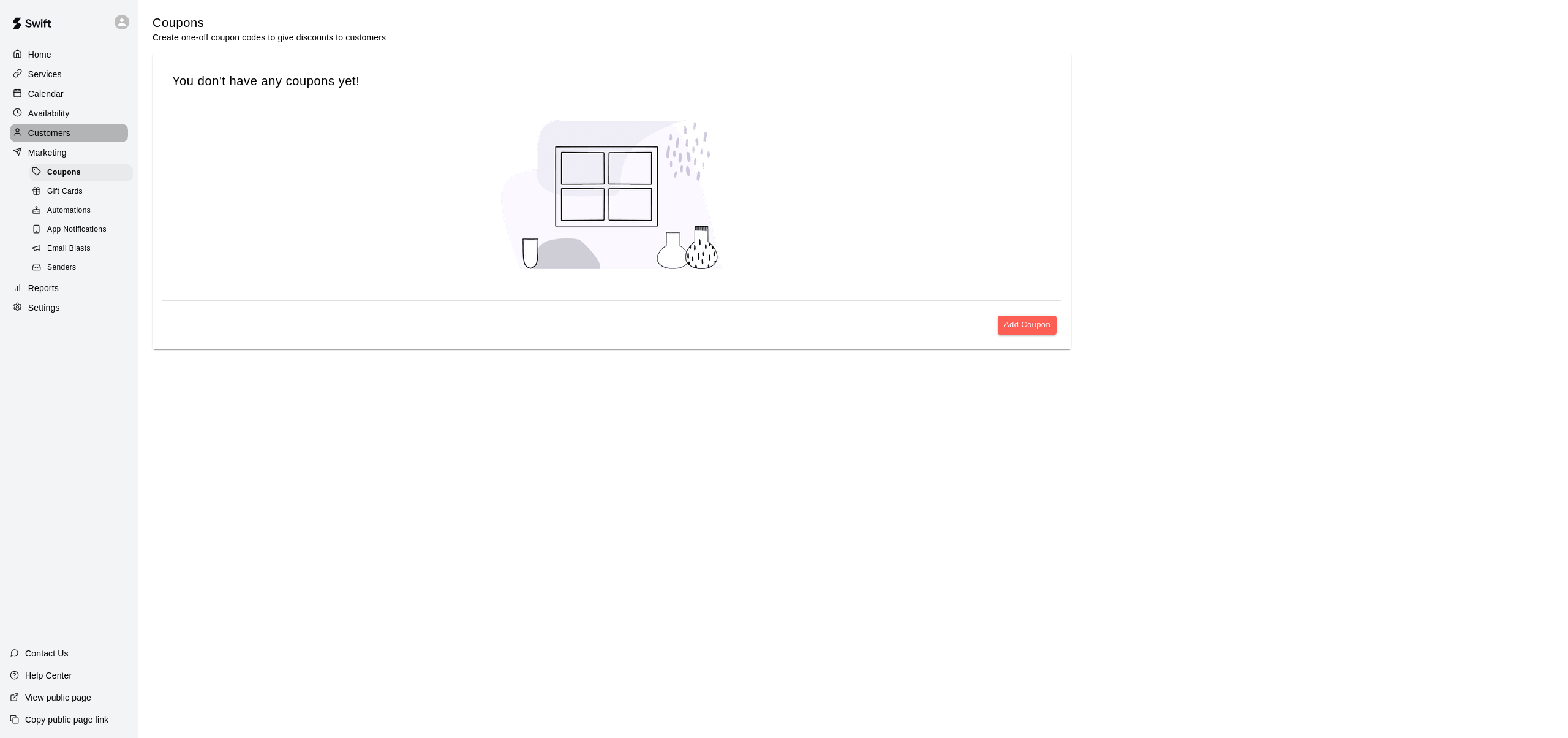
click at [46, 135] on p "Customers" at bounding box center [49, 133] width 42 height 12
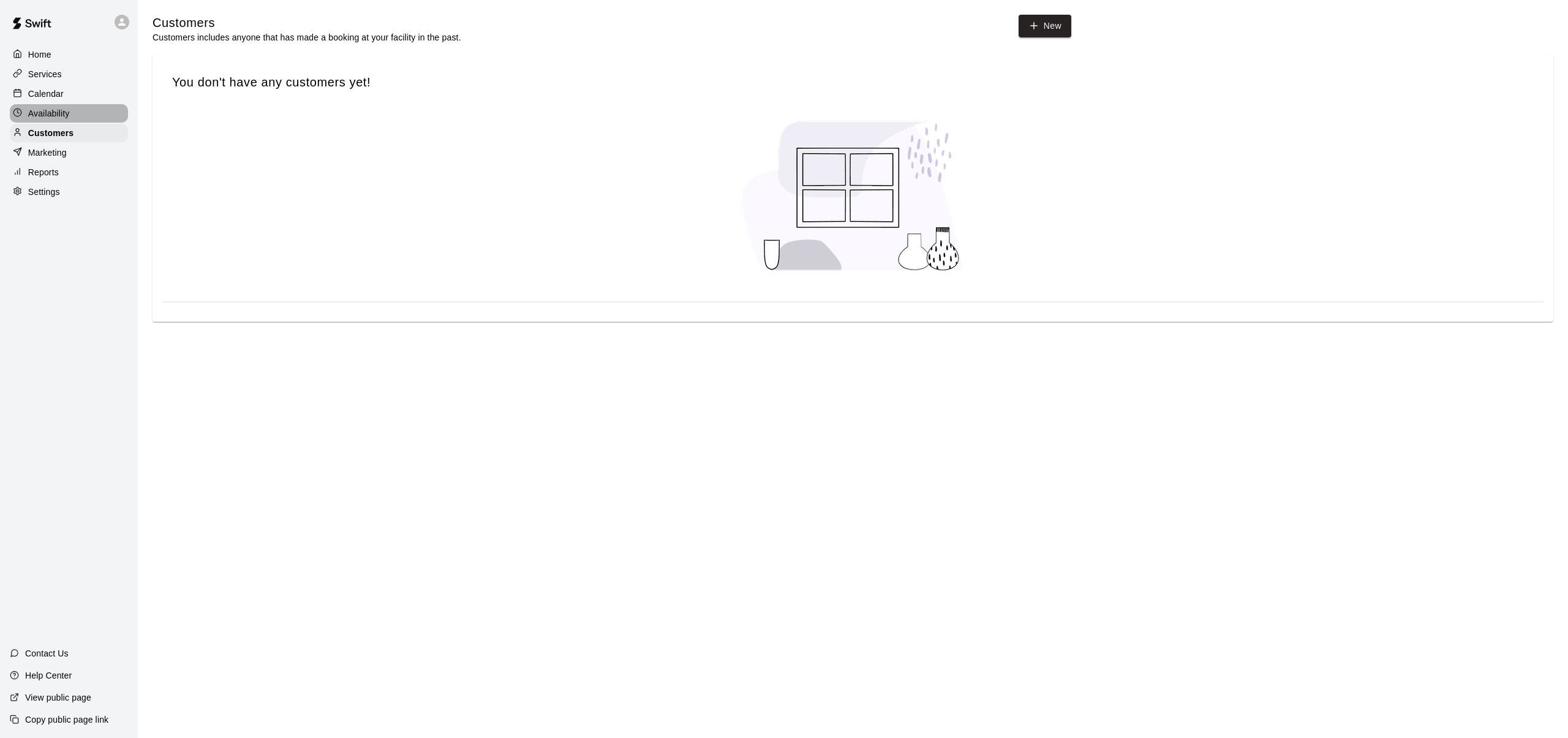
click at [47, 109] on p "Availability" at bounding box center [49, 114] width 41 height 12
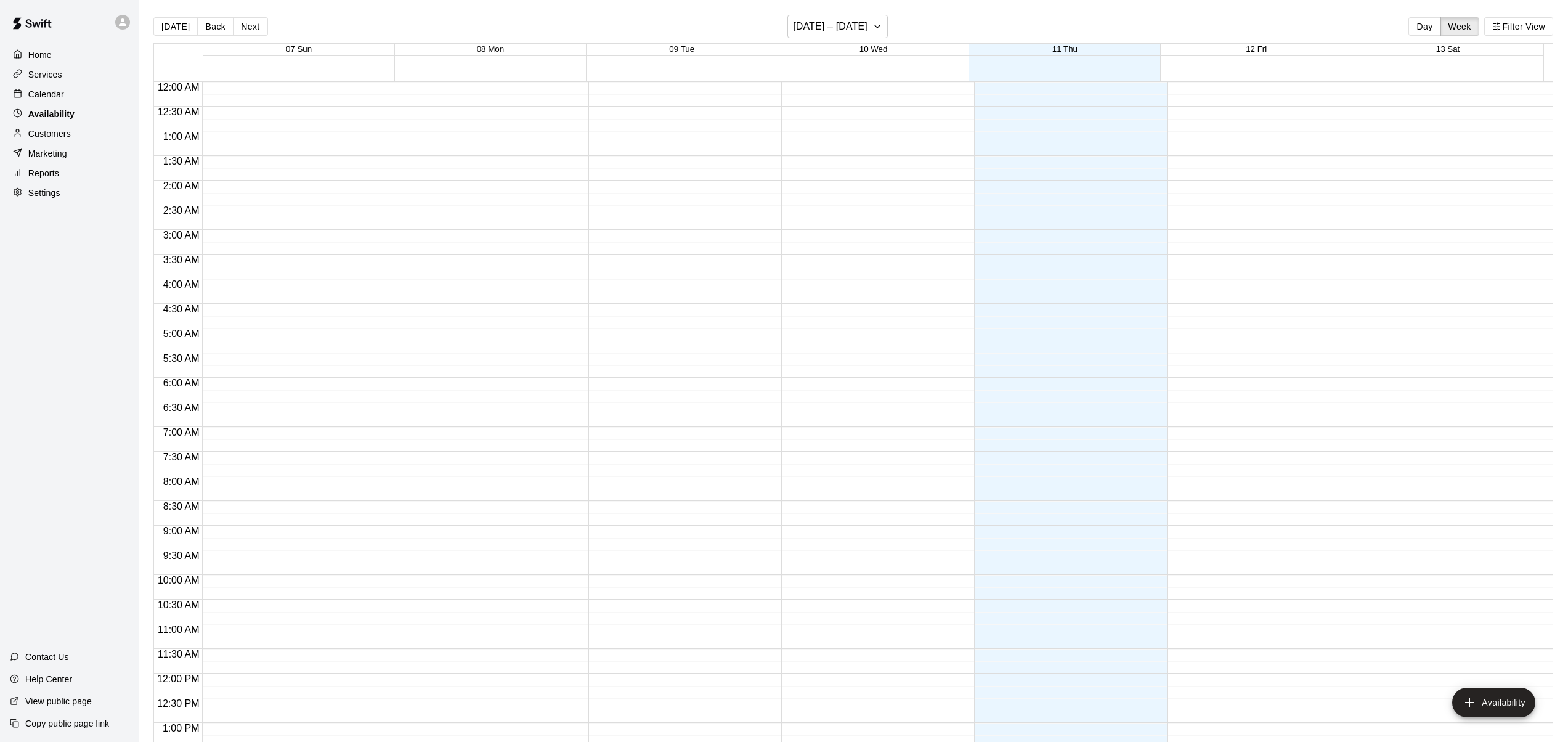
scroll to position [446, 0]
click at [46, 86] on div "Calendar" at bounding box center [69, 94] width 119 height 19
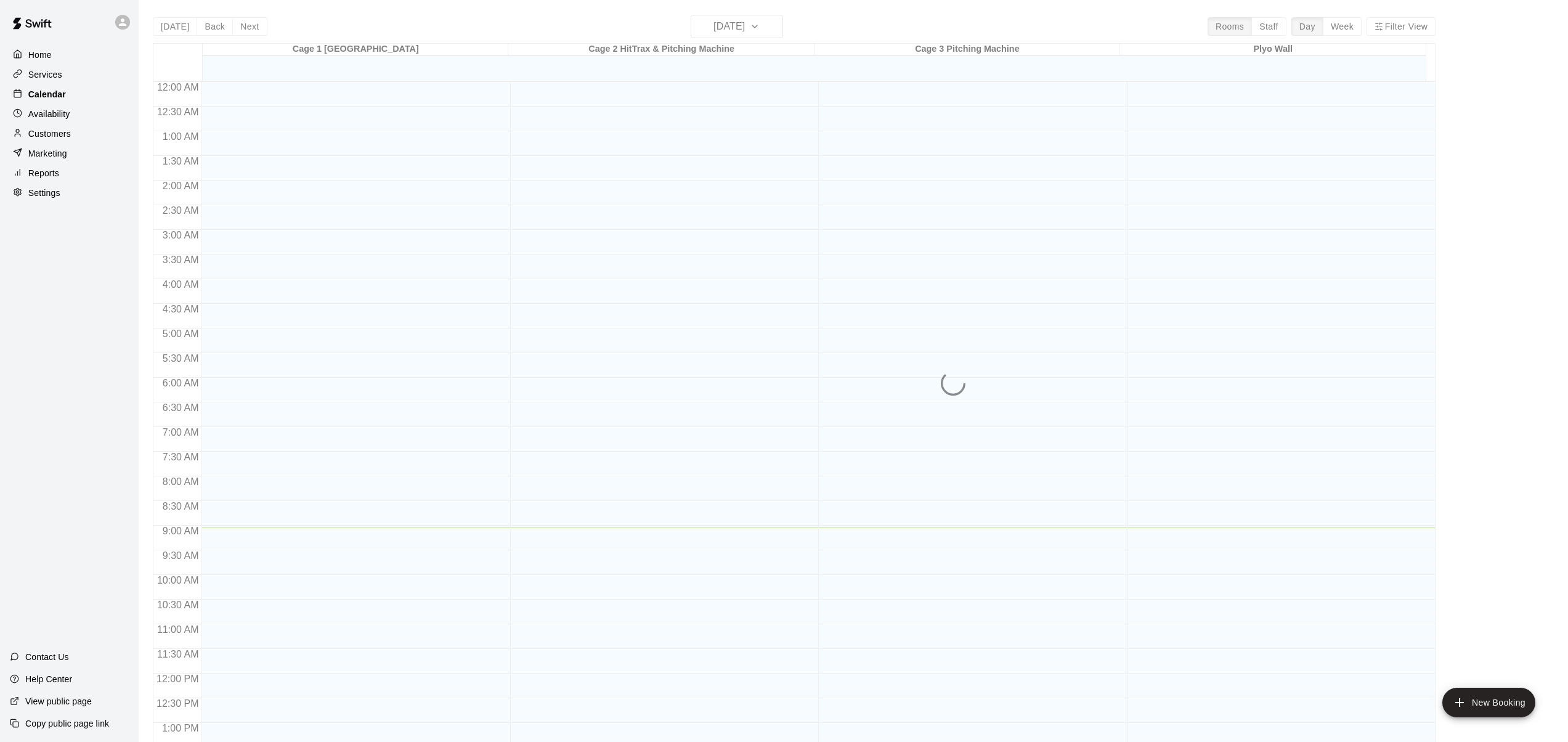
scroll to position [446, 0]
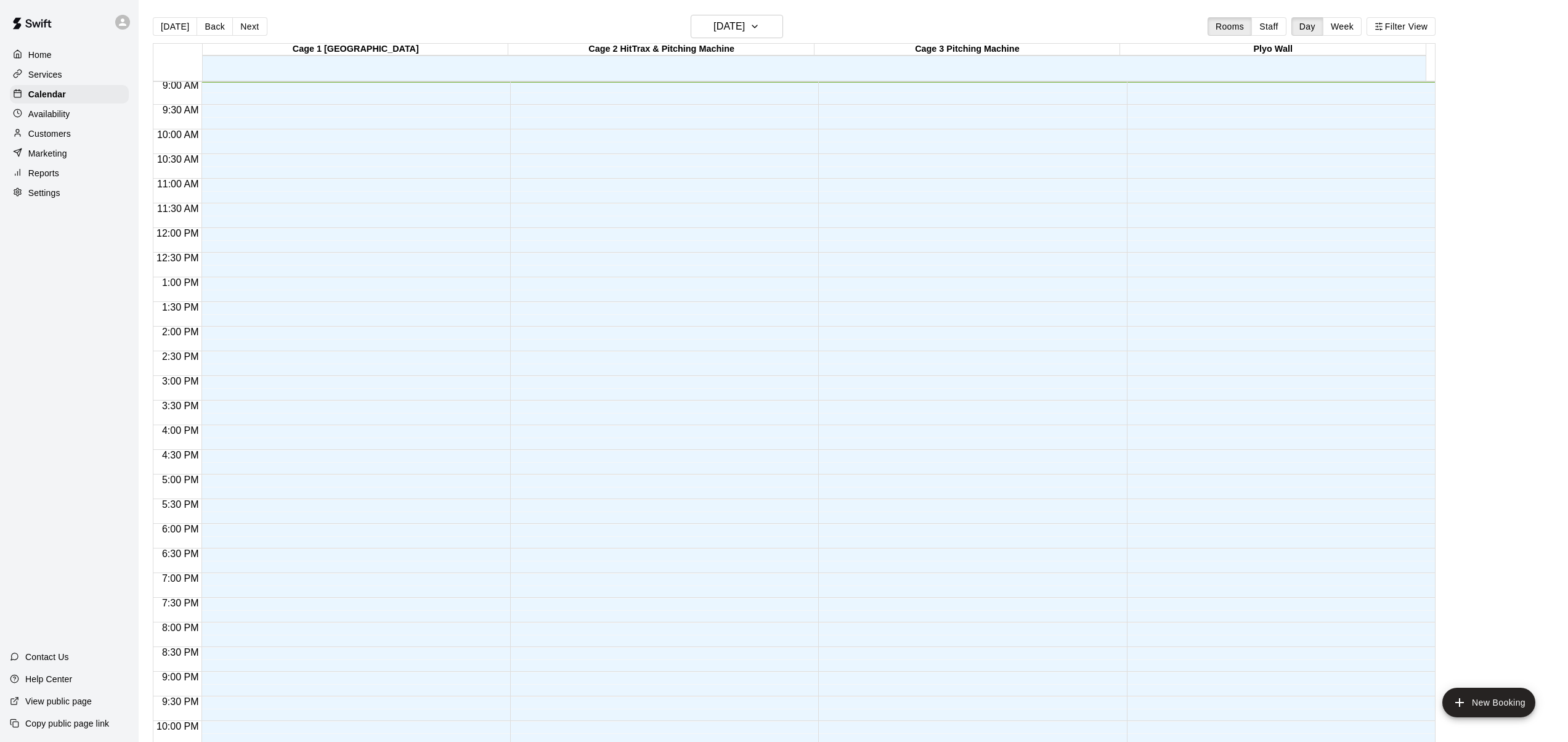
click at [48, 72] on p "Services" at bounding box center [46, 75] width 34 height 12
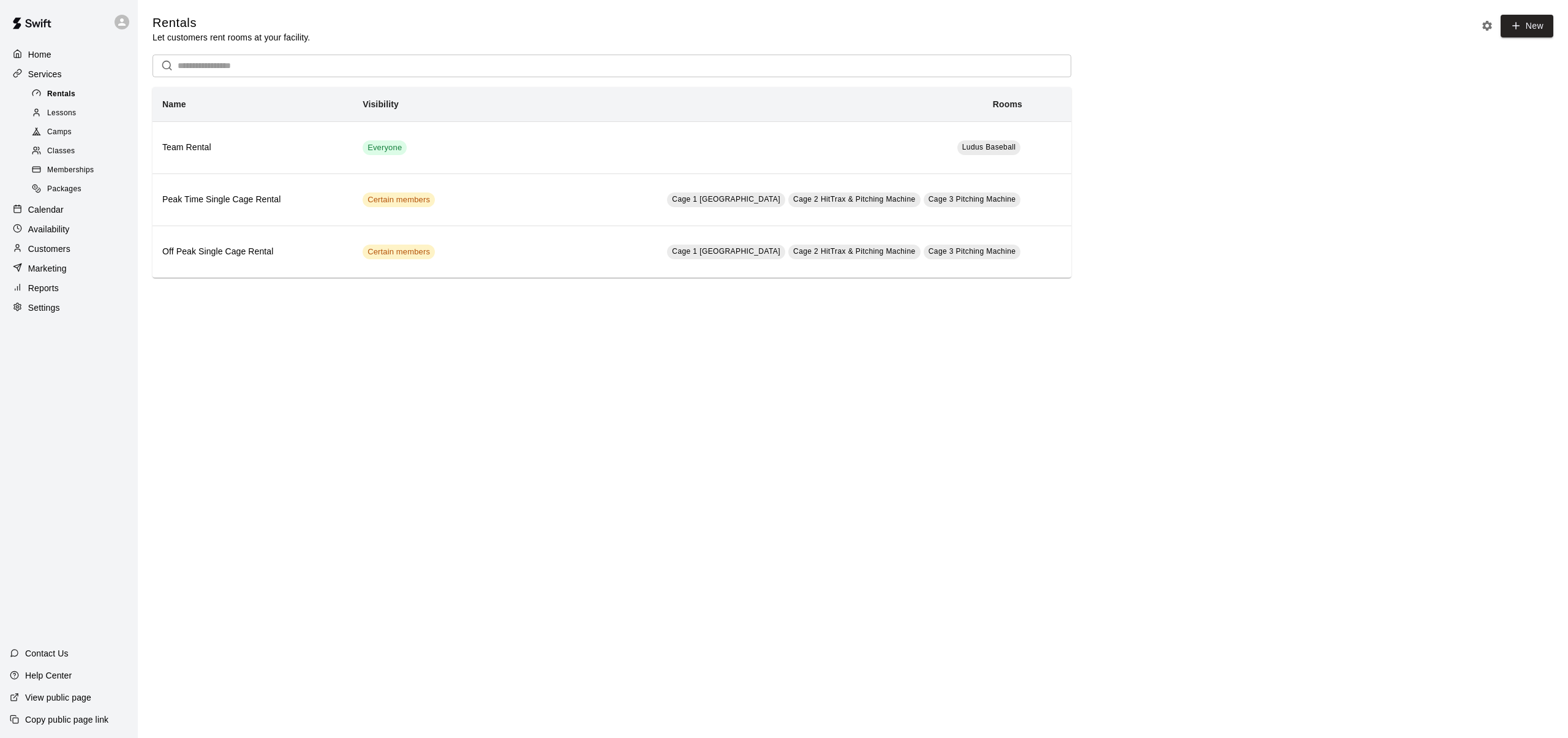
click at [55, 96] on span "Rentals" at bounding box center [61, 94] width 28 height 12
click at [54, 115] on span "Lessons" at bounding box center [62, 114] width 29 height 12
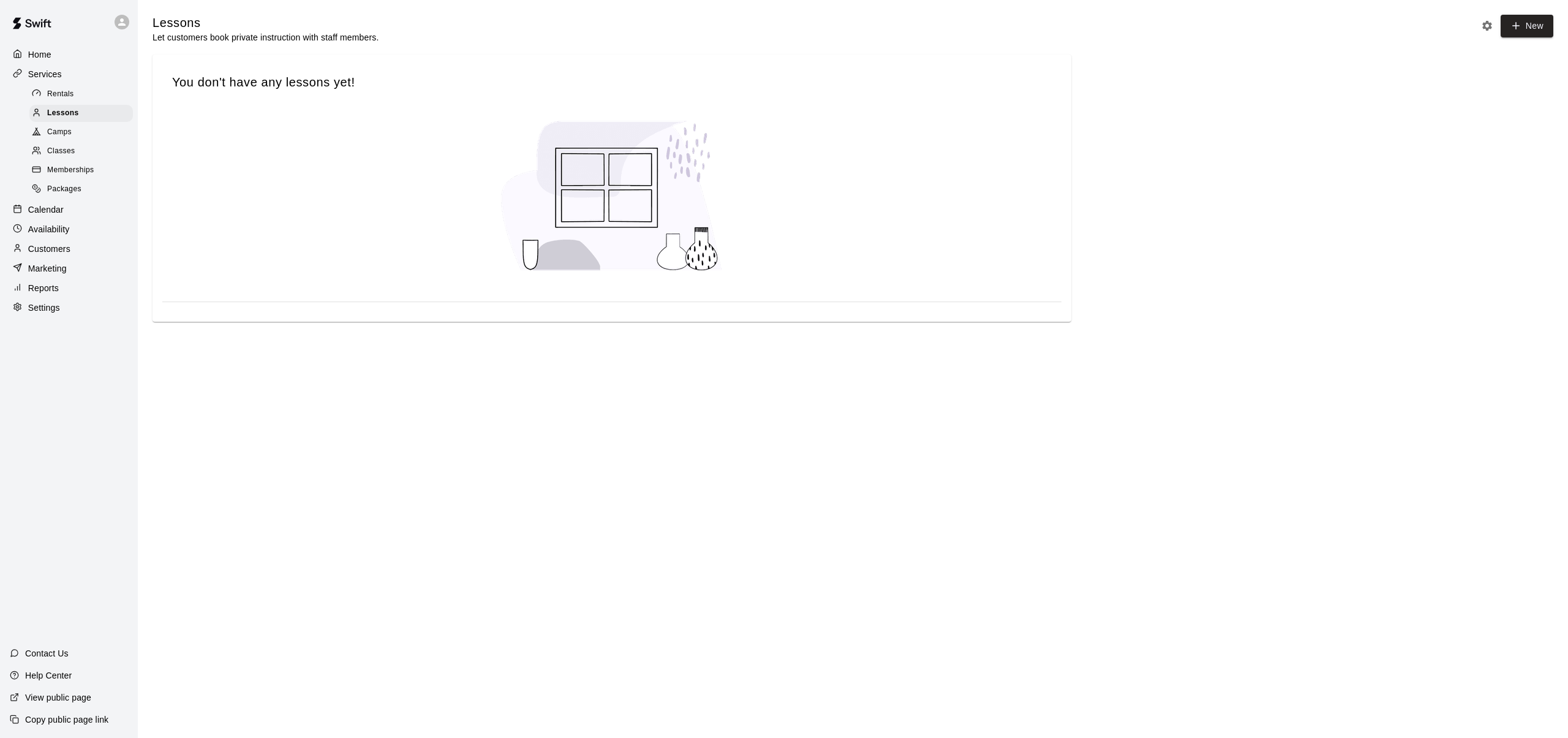
click at [54, 130] on span "Camps" at bounding box center [60, 133] width 25 height 12
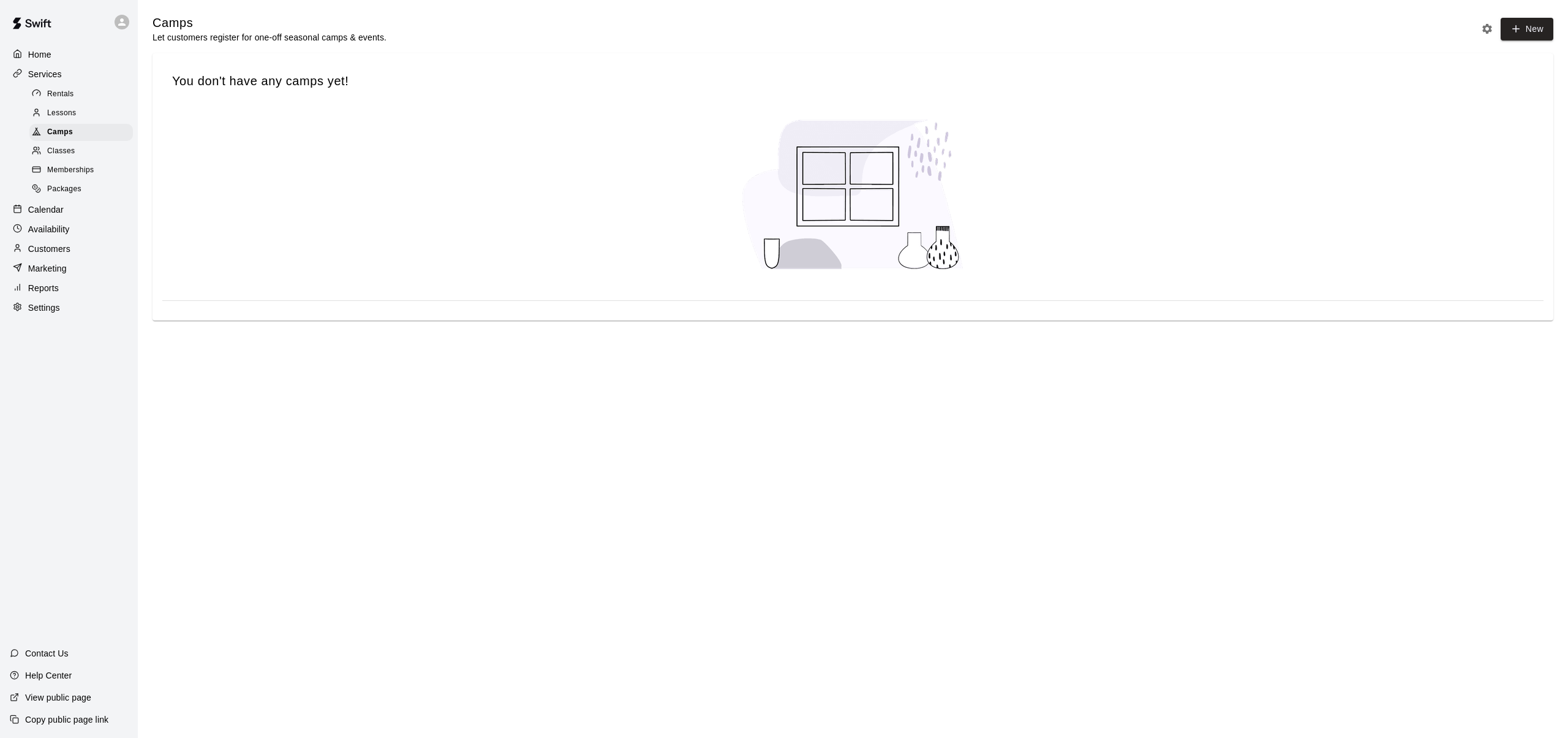
click at [52, 150] on span "Classes" at bounding box center [61, 151] width 28 height 12
click at [52, 108] on span "Lessons" at bounding box center [62, 114] width 29 height 12
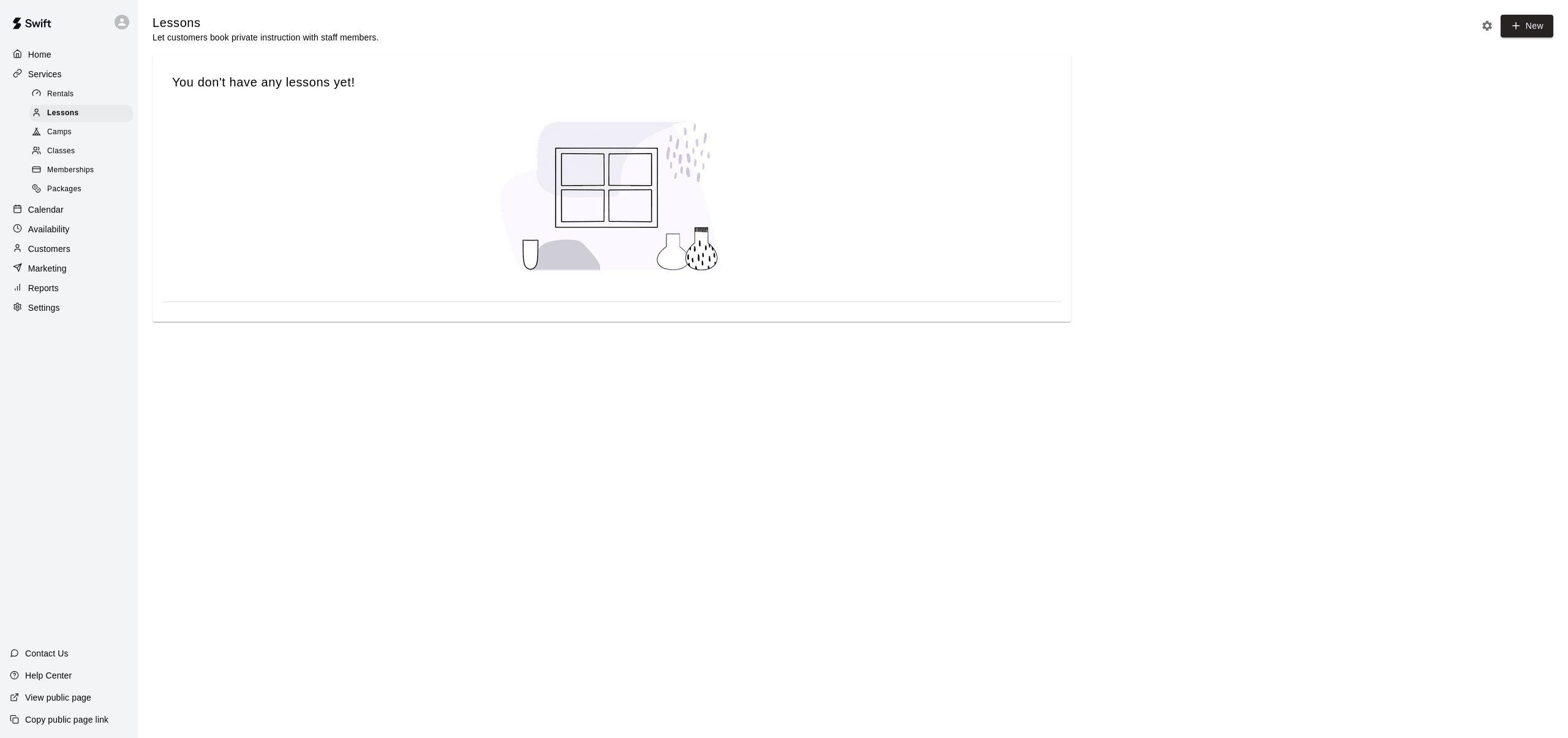
click at [57, 91] on span "Rentals" at bounding box center [61, 94] width 27 height 12
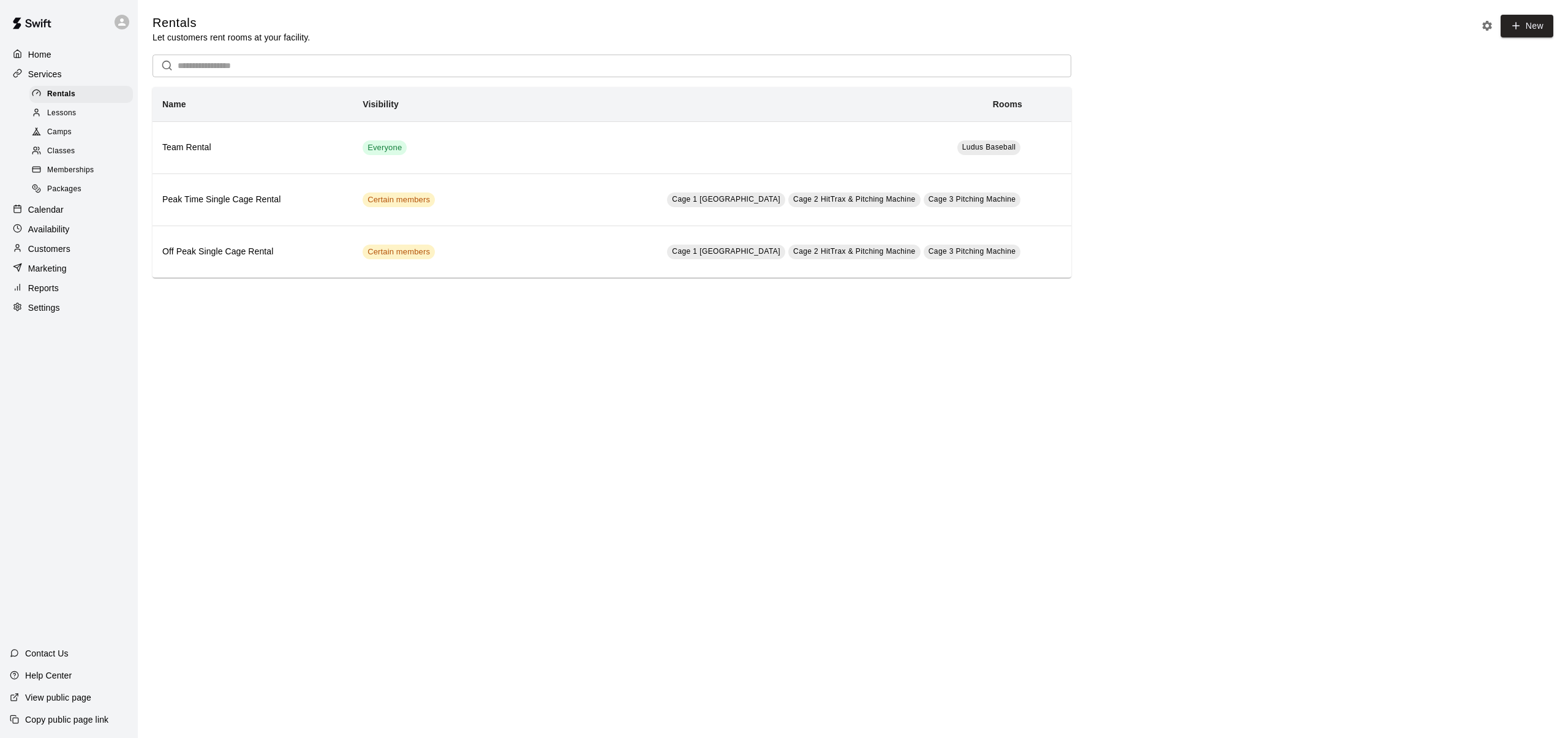
click at [52, 68] on p "Services" at bounding box center [45, 74] width 34 height 12
click at [47, 209] on p "Calendar" at bounding box center [46, 209] width 35 height 12
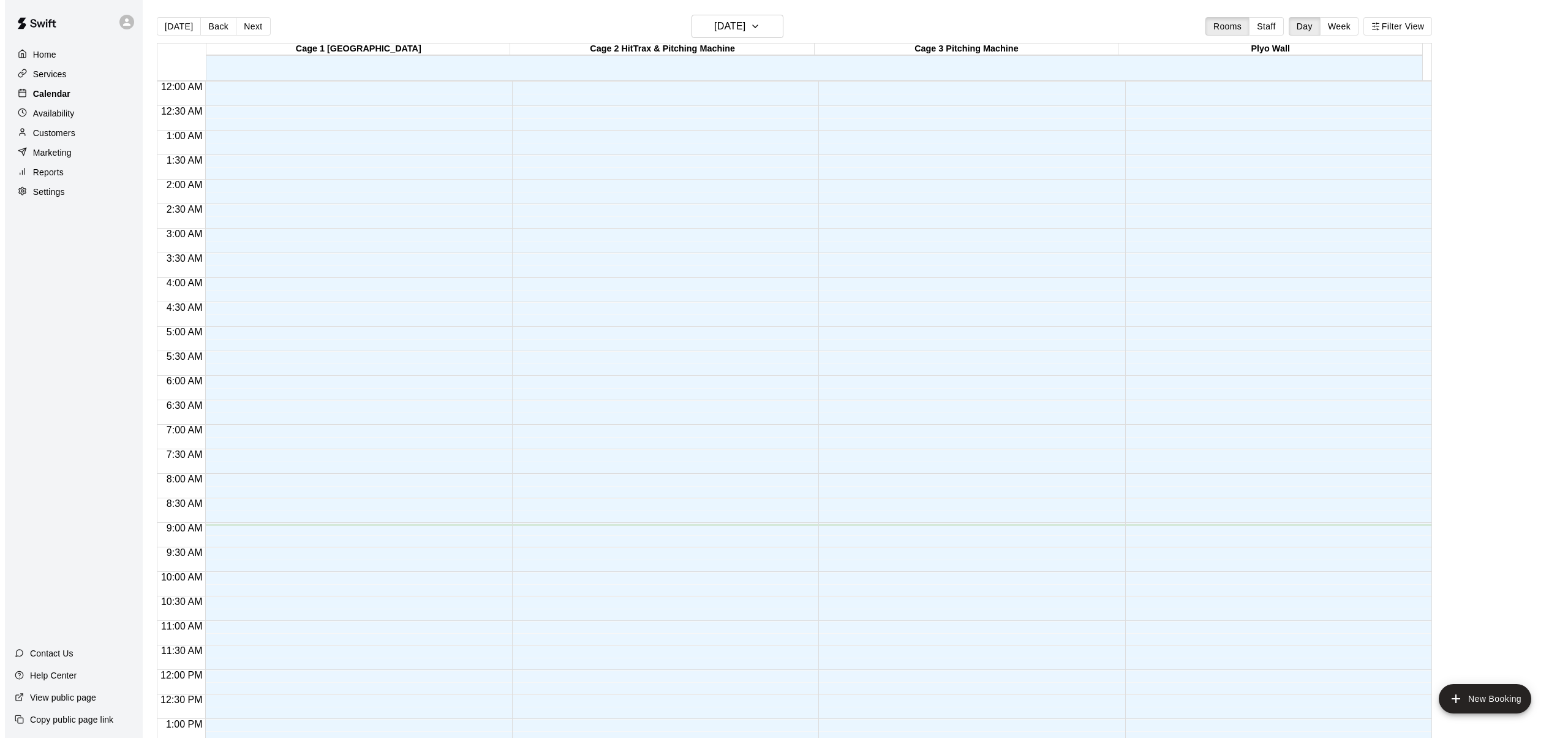
scroll to position [443, 0]
click at [38, 74] on p "Services" at bounding box center [45, 74] width 34 height 12
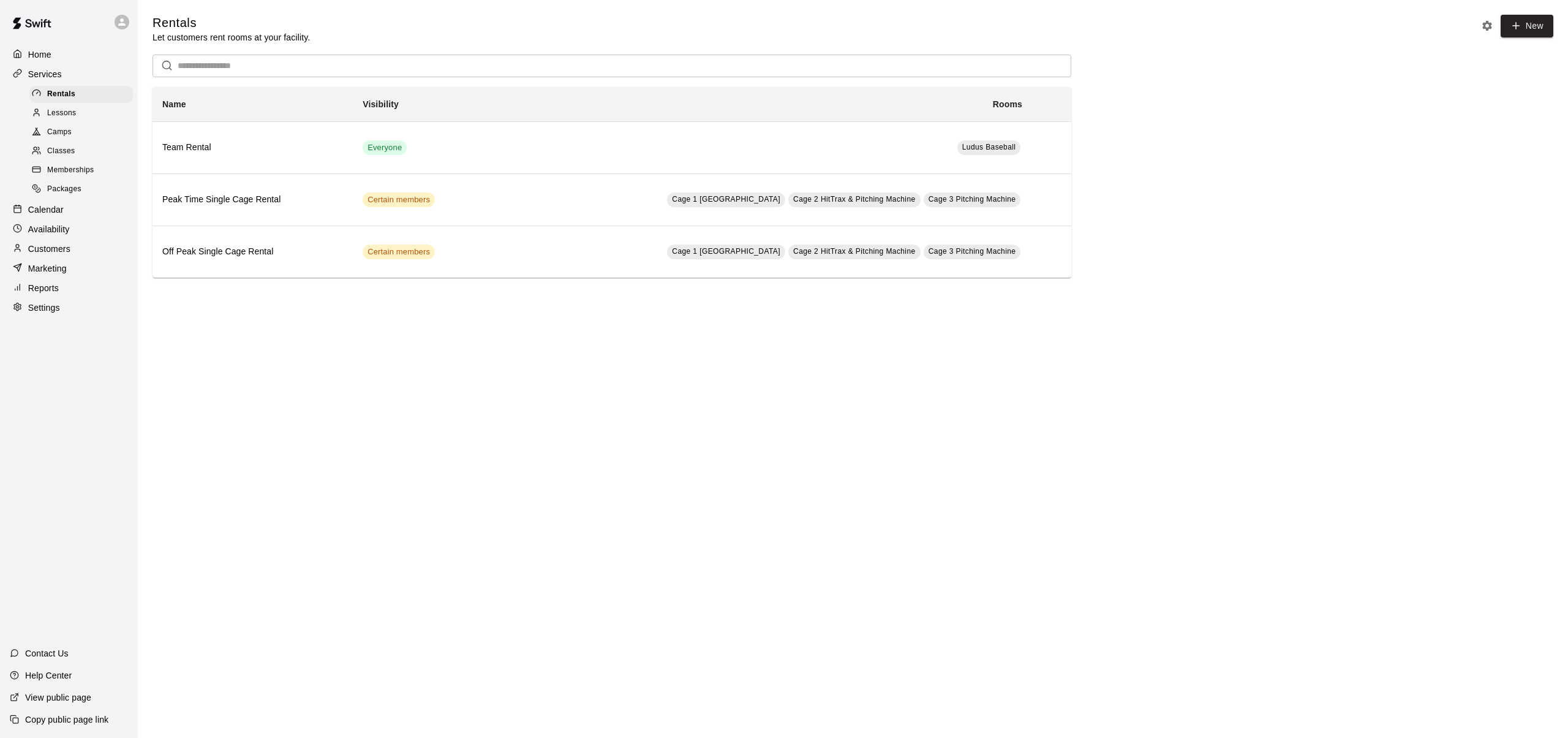
click at [42, 40] on img at bounding box center [31, 23] width 64 height 37
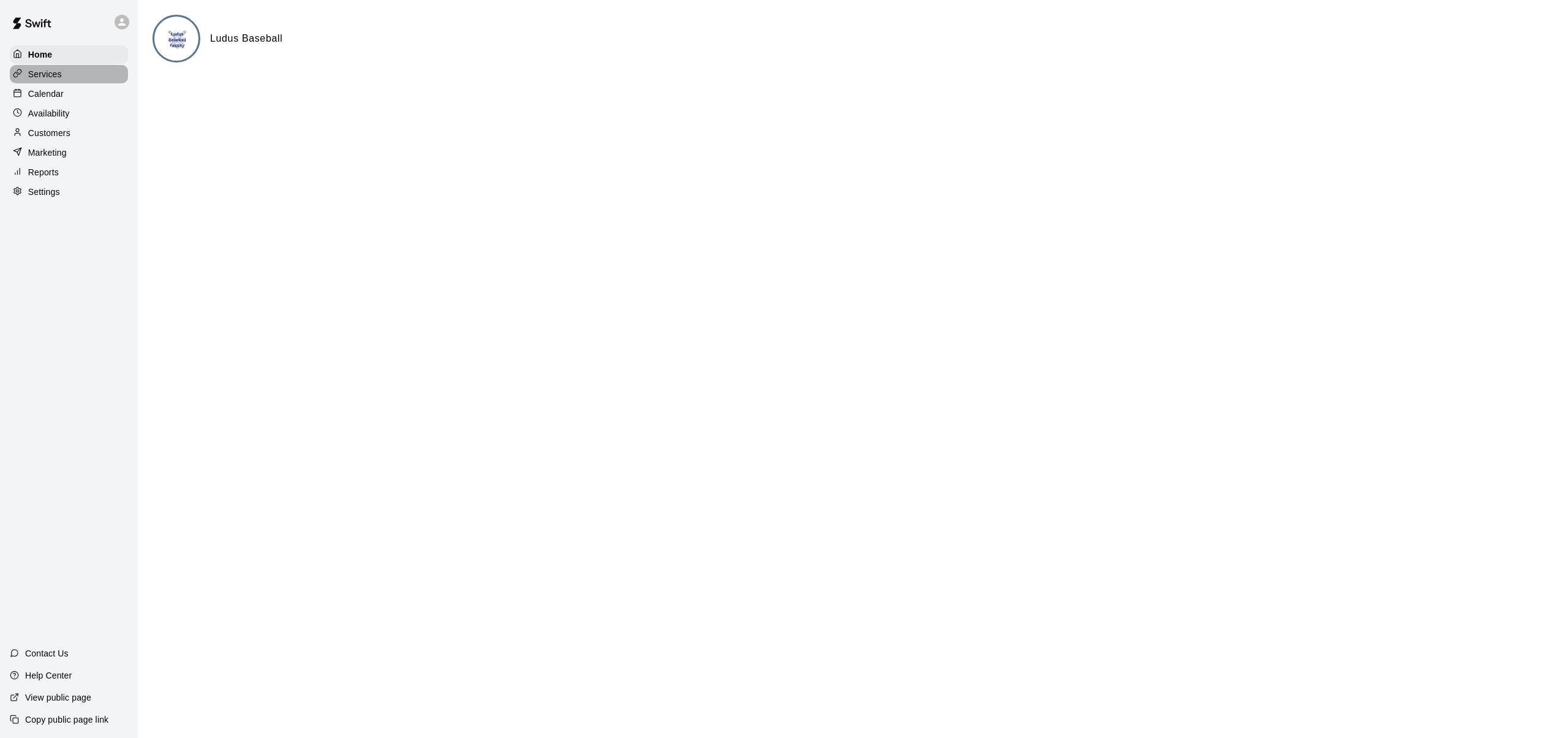
click at [43, 71] on p "Services" at bounding box center [45, 74] width 34 height 12
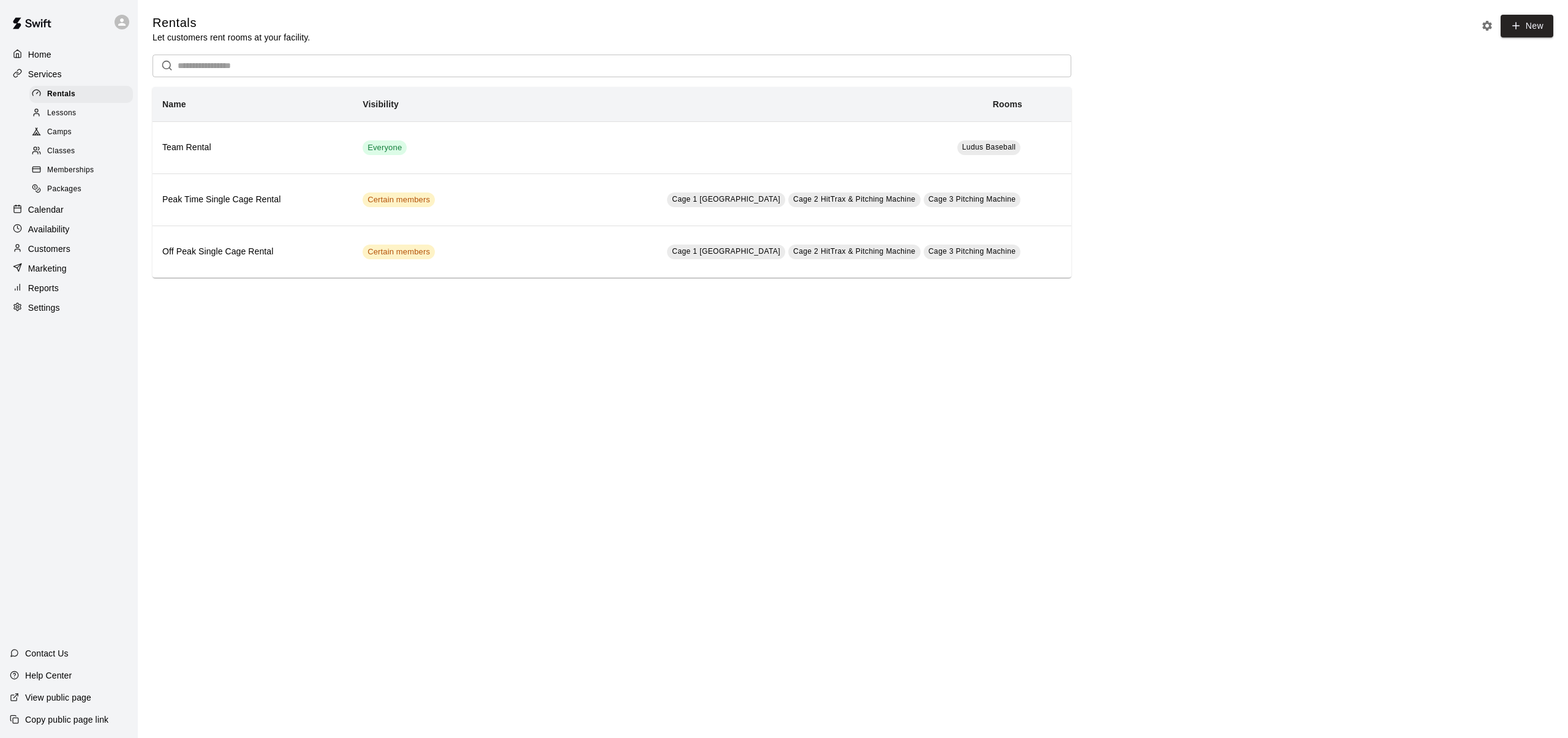
click at [58, 119] on div "Lessons" at bounding box center [81, 114] width 104 height 17
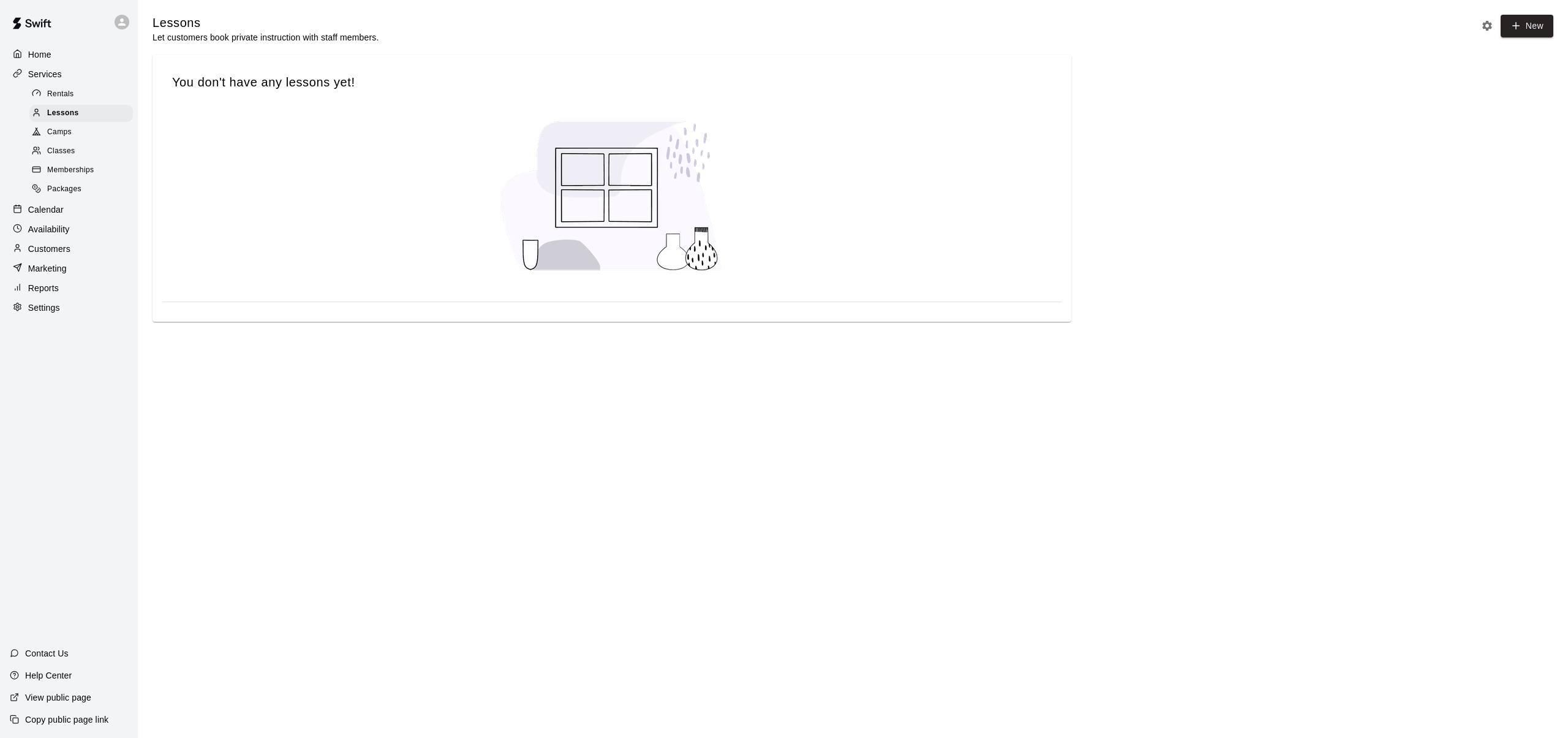
click at [57, 131] on span "Camps" at bounding box center [60, 133] width 25 height 12
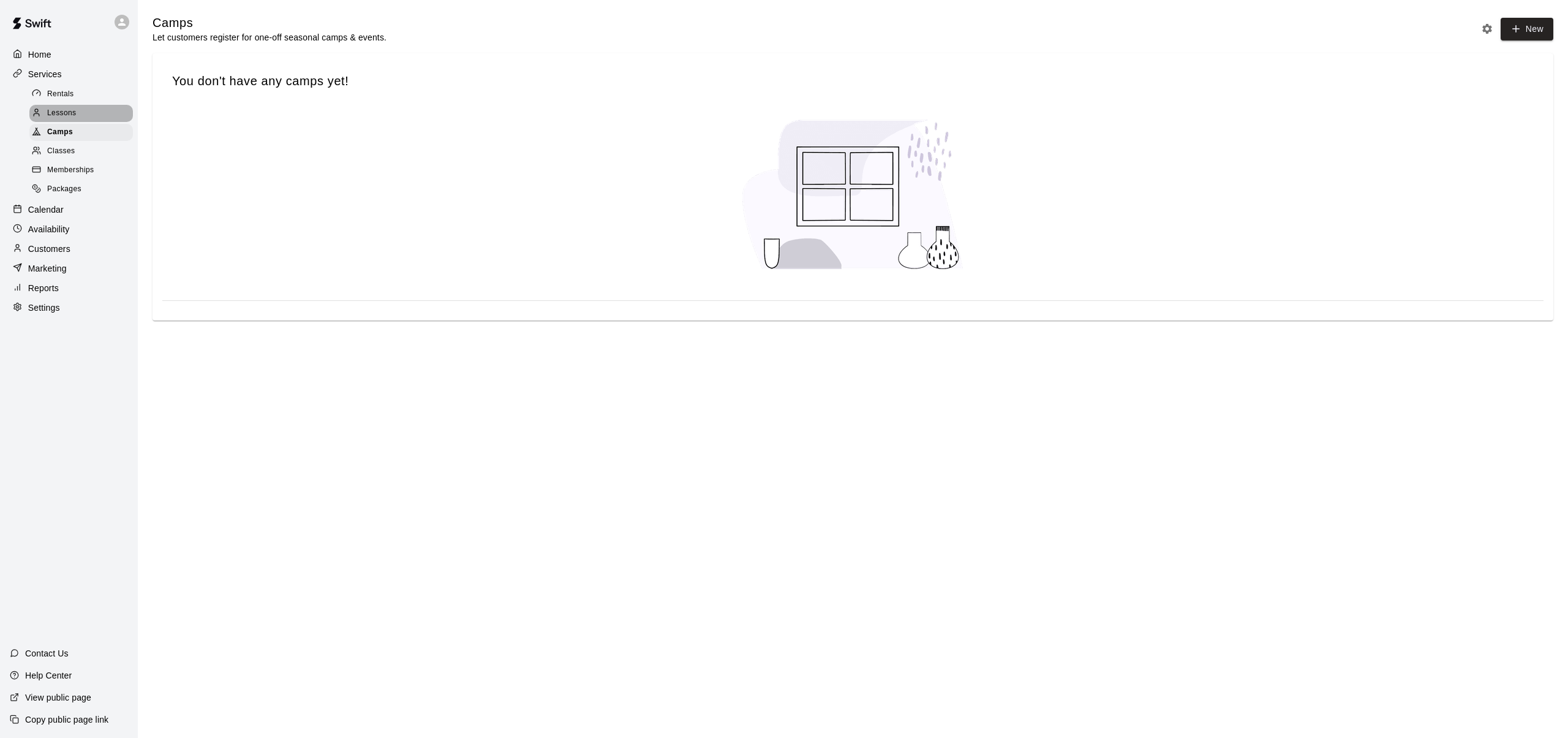
click at [54, 117] on span "Lessons" at bounding box center [62, 114] width 29 height 12
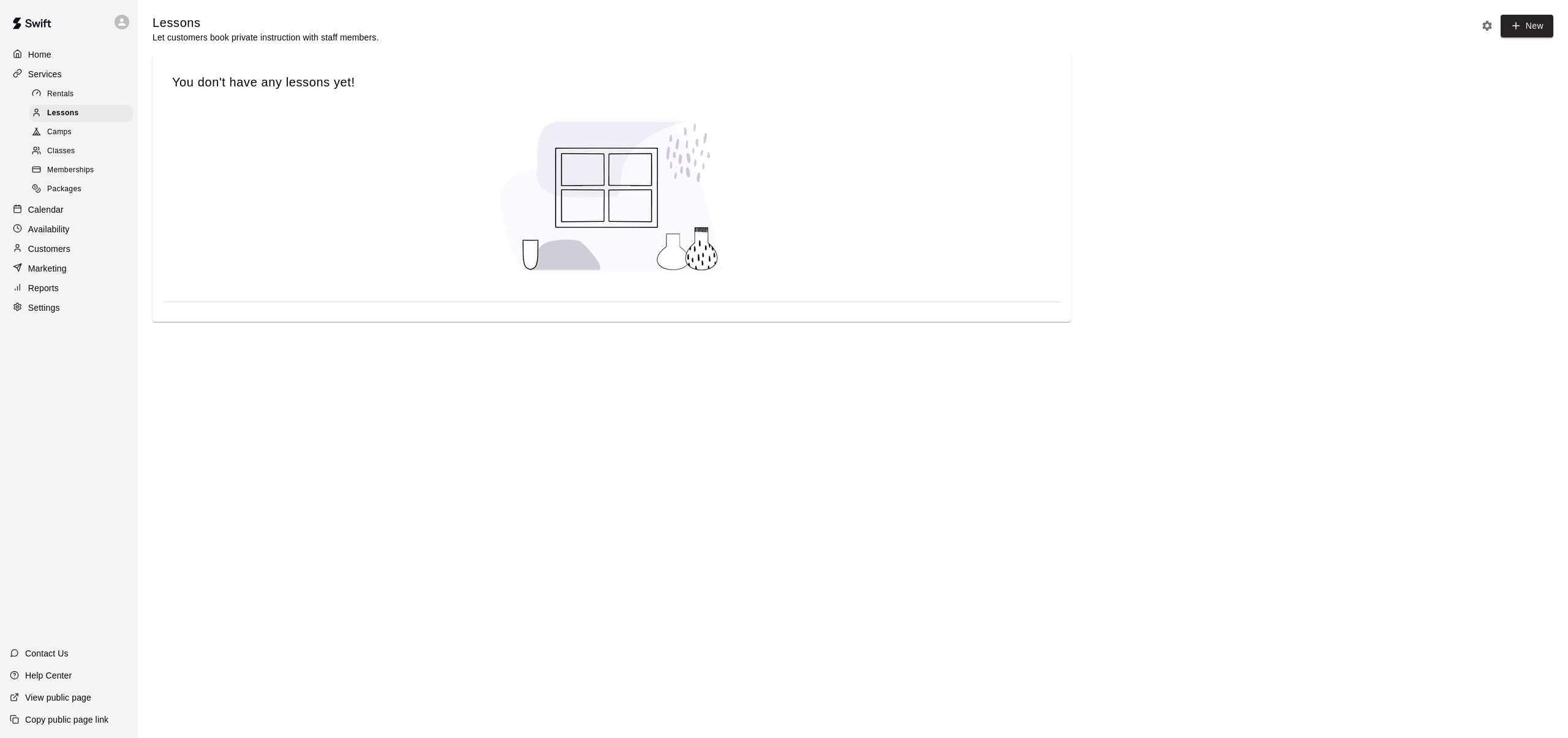
click at [59, 132] on span "Camps" at bounding box center [60, 133] width 25 height 12
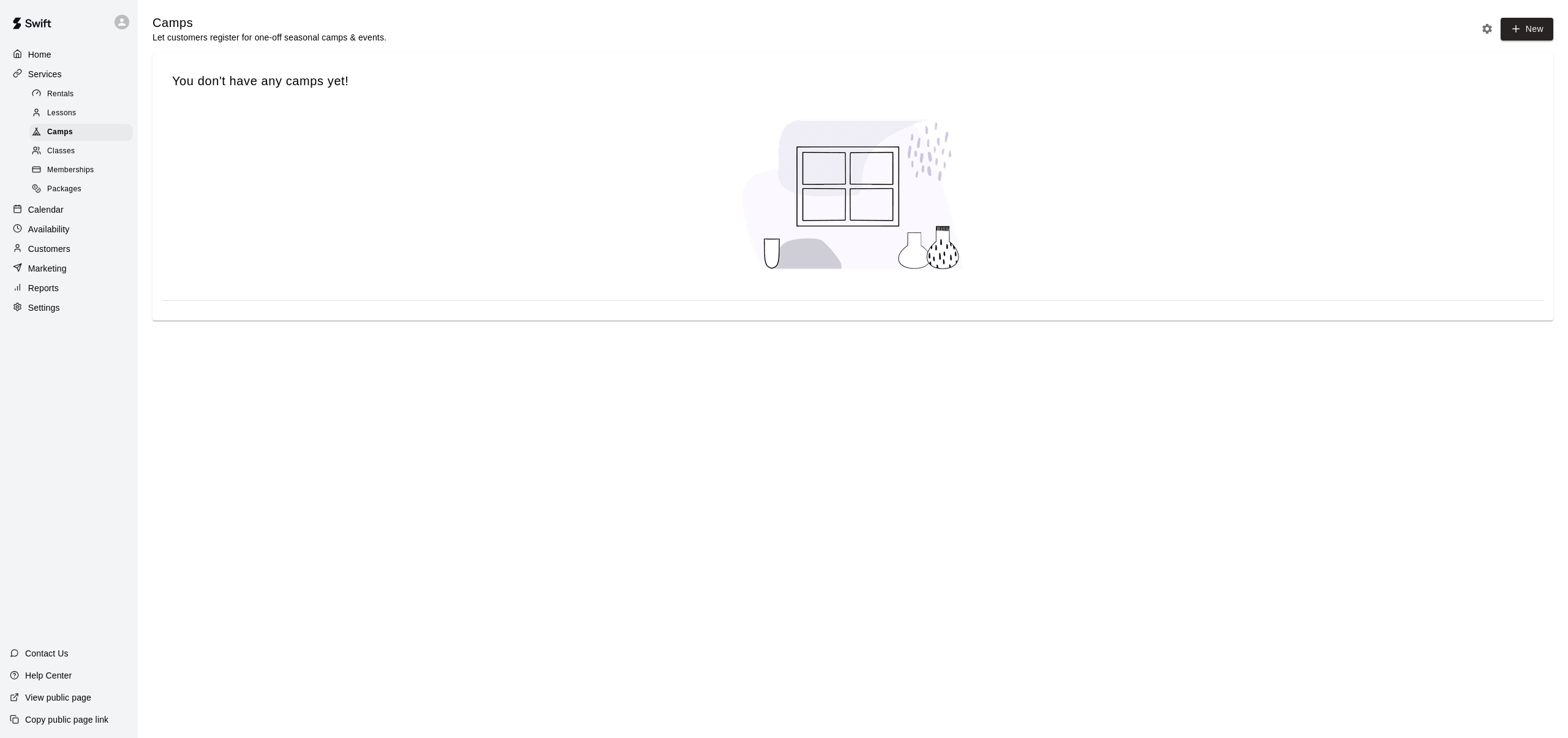
click at [58, 150] on span "Classes" at bounding box center [61, 151] width 28 height 12
click at [59, 170] on span "Memberships" at bounding box center [71, 170] width 47 height 12
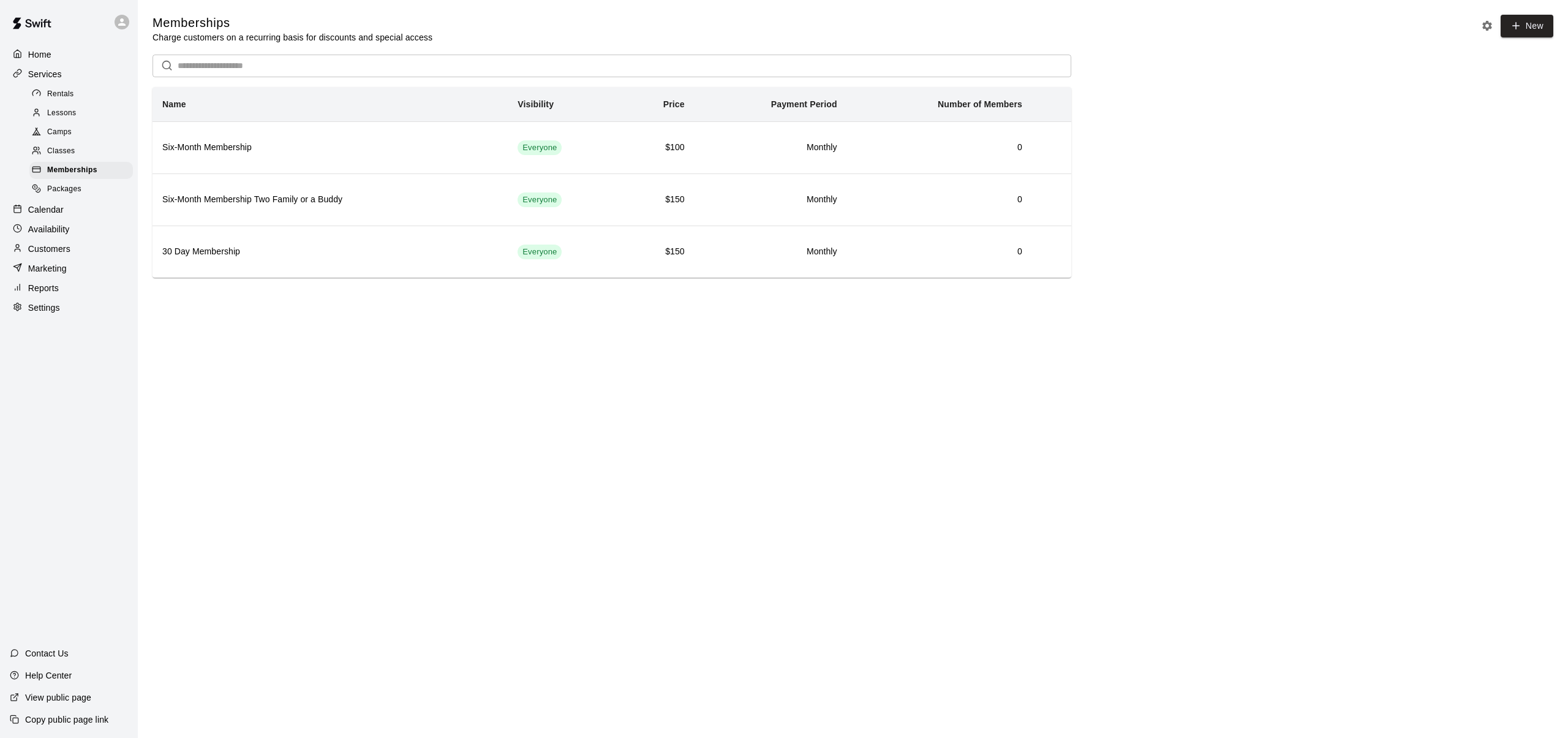
click at [60, 186] on span "Packages" at bounding box center [64, 189] width 35 height 12
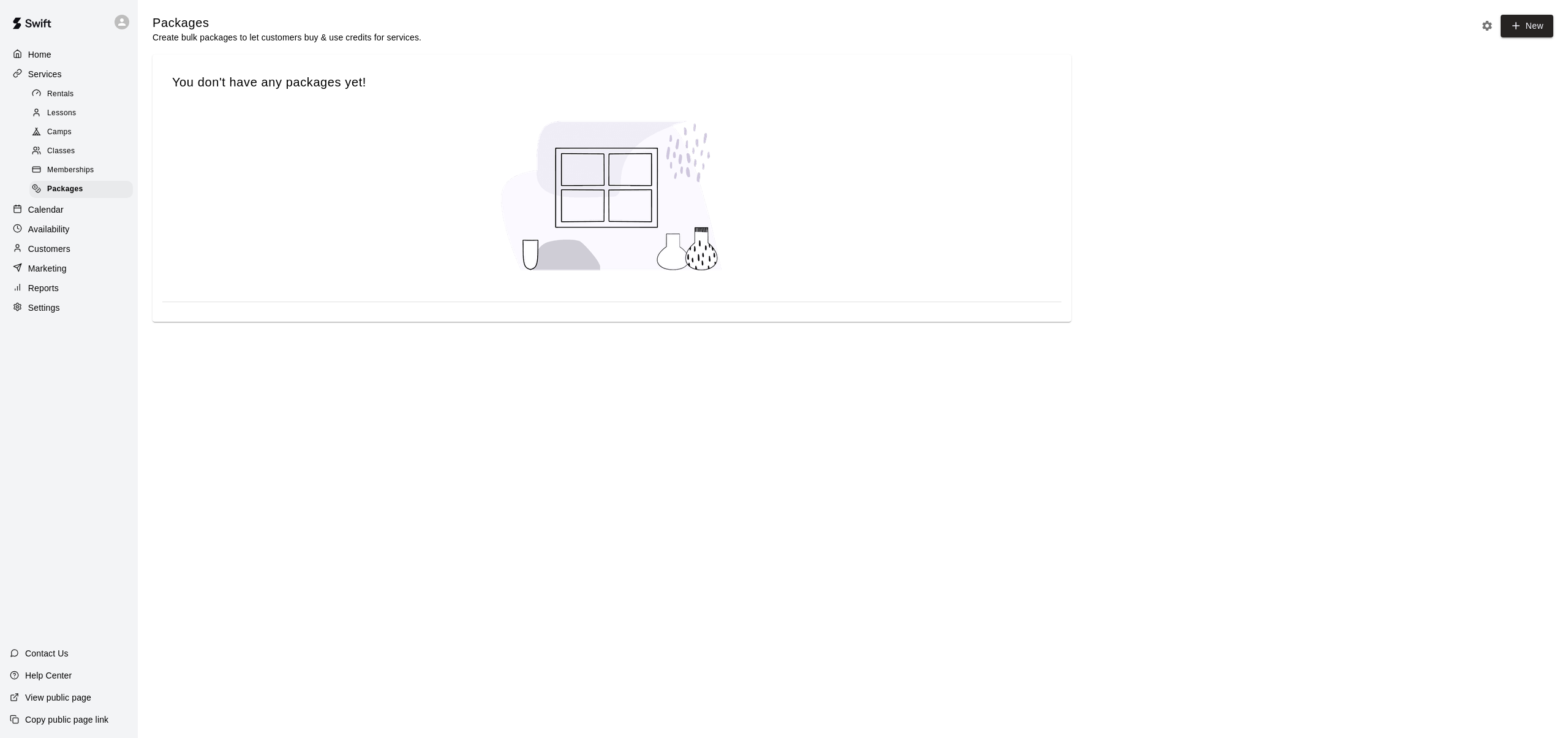
click at [59, 110] on span "Lessons" at bounding box center [62, 114] width 29 height 12
click at [56, 74] on p "Services" at bounding box center [45, 74] width 34 height 12
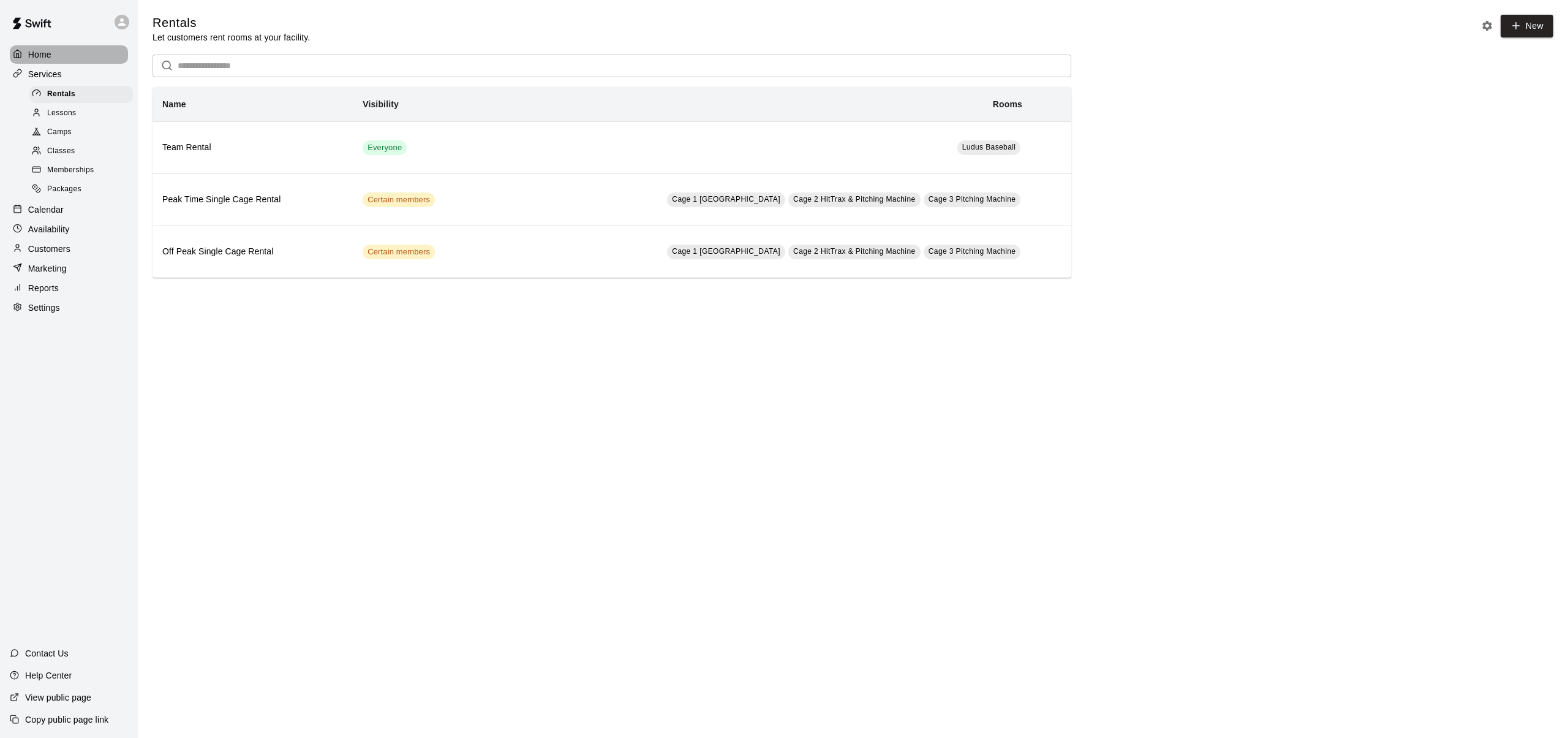
click at [42, 54] on p "Home" at bounding box center [40, 54] width 23 height 12
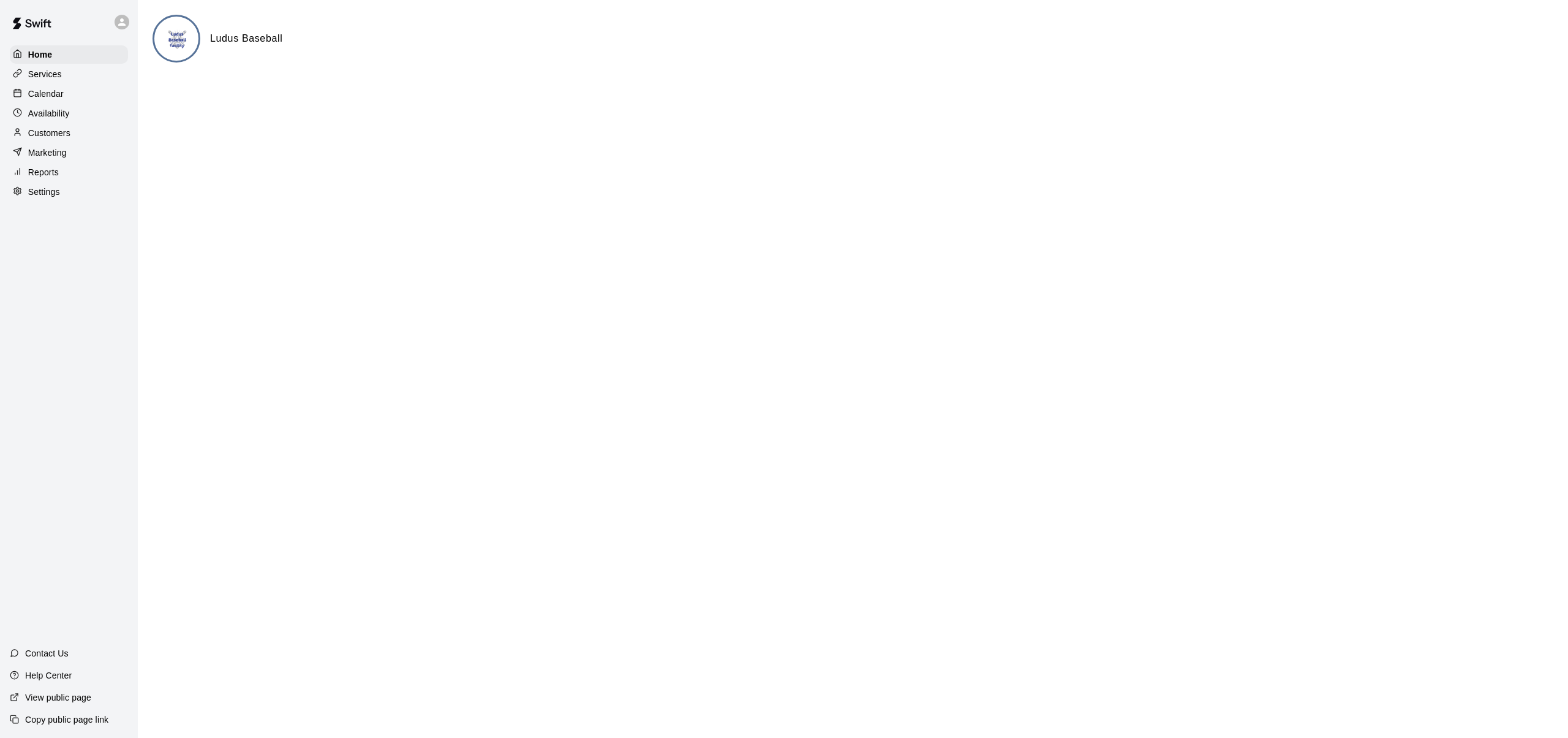
click at [44, 74] on p "Services" at bounding box center [45, 74] width 34 height 12
